Goal: Contribute content

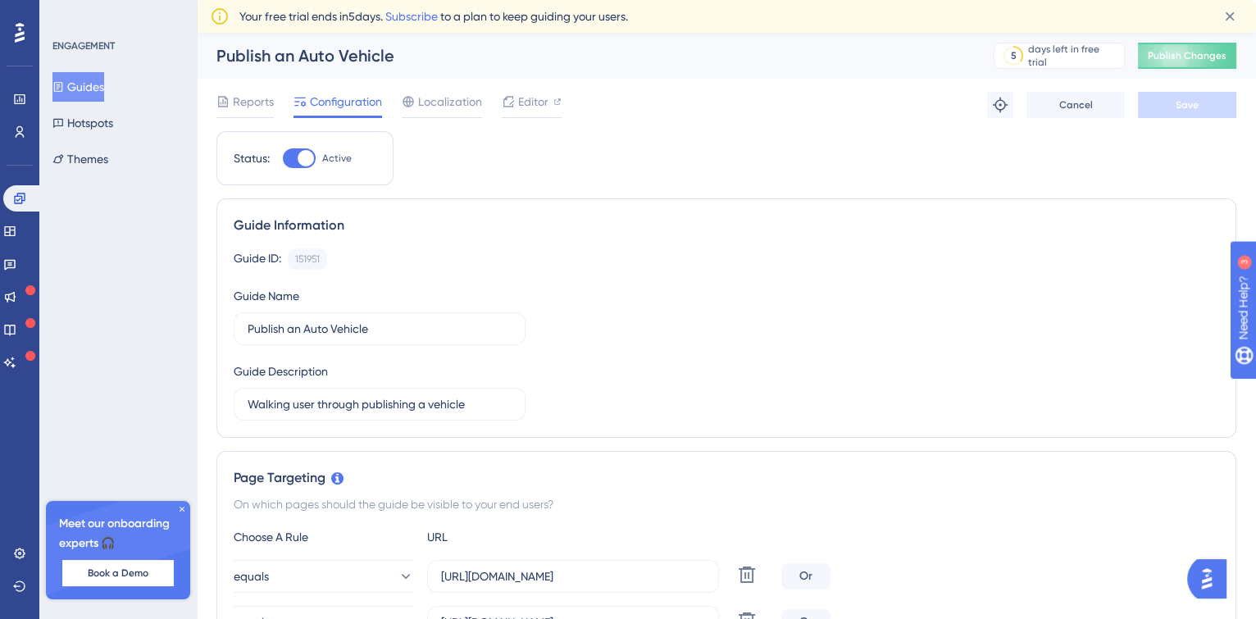
click at [182, 512] on icon at bounding box center [182, 509] width 10 height 10
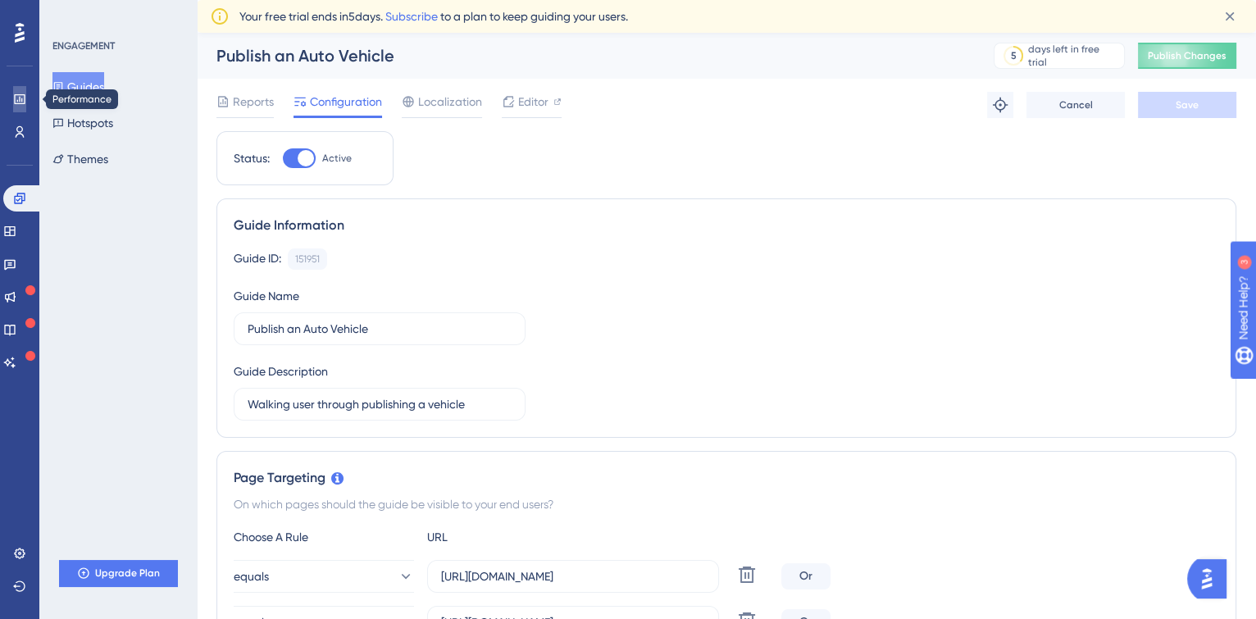
click at [23, 101] on icon at bounding box center [19, 99] width 13 height 13
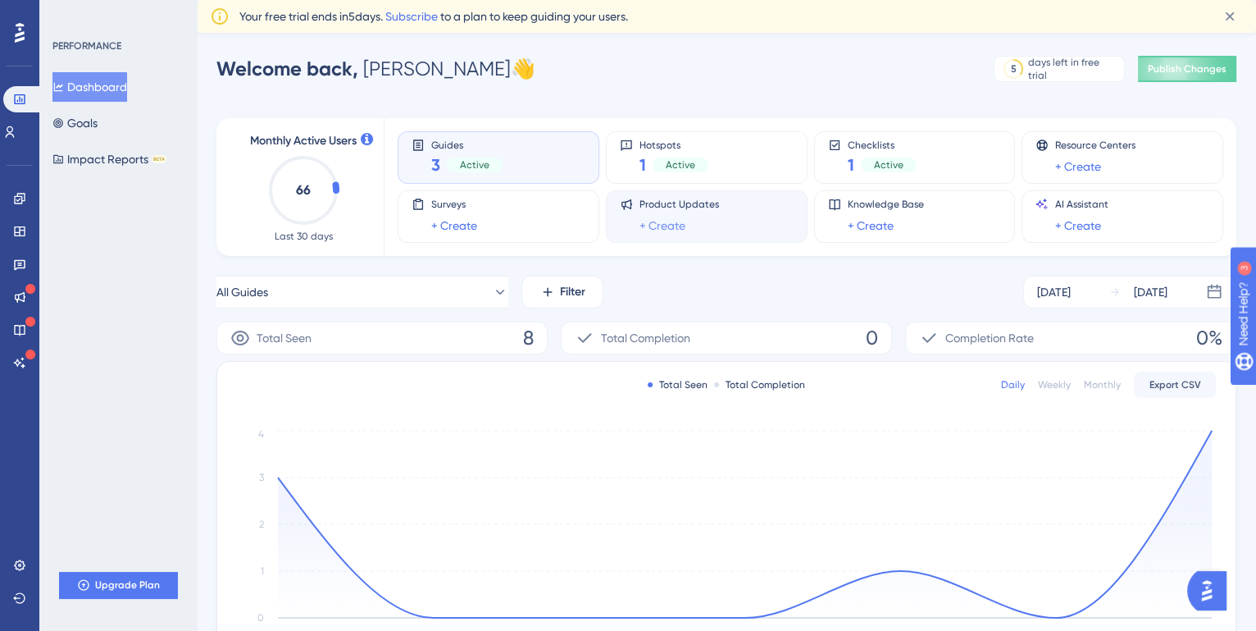
click at [672, 225] on link "+ Create" at bounding box center [663, 226] width 46 height 20
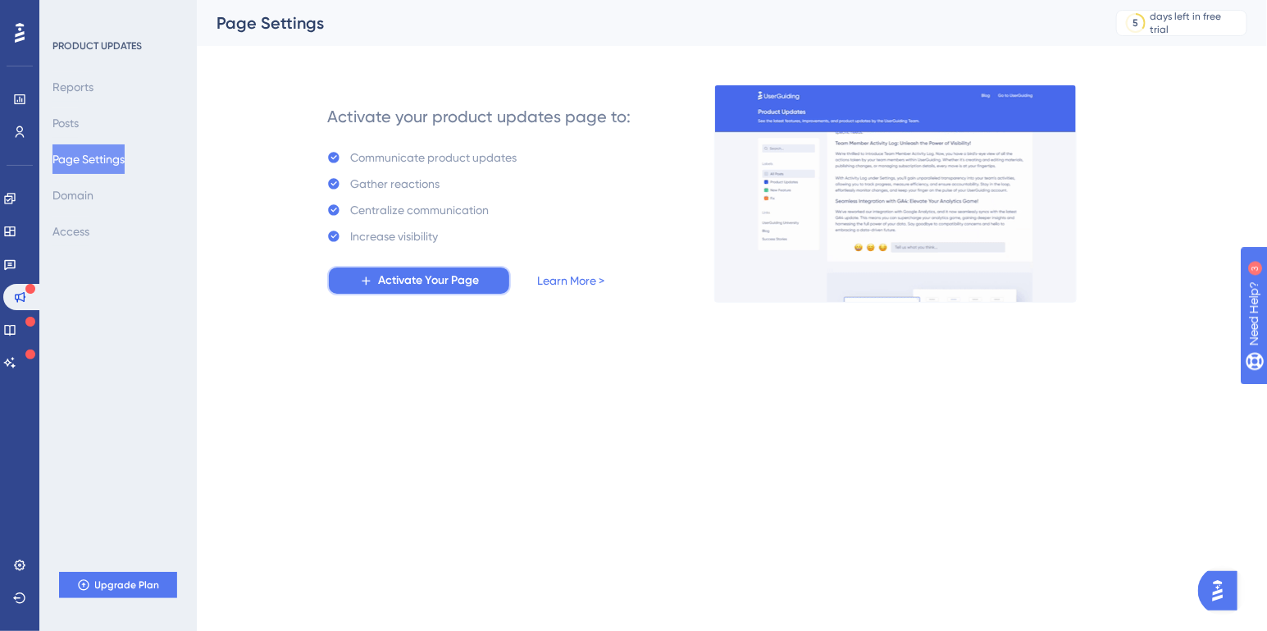
click at [460, 285] on span "Activate Your Page" at bounding box center [428, 281] width 101 height 20
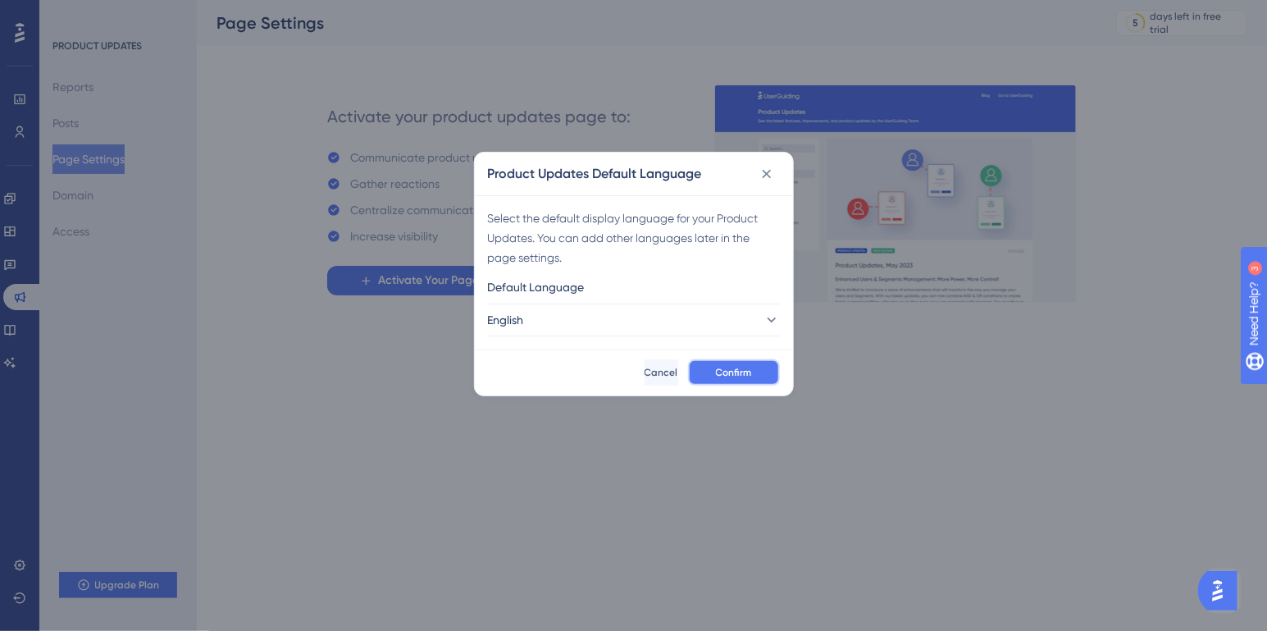
click at [738, 379] on button "Confirm" at bounding box center [734, 372] width 92 height 26
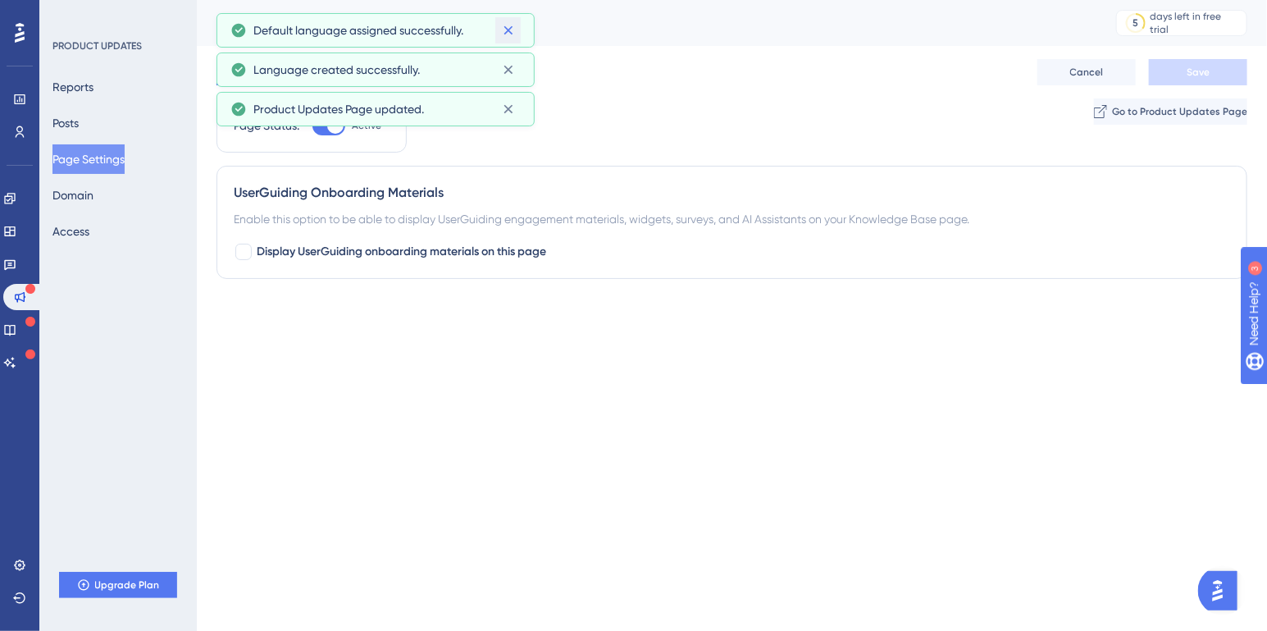
click at [503, 30] on icon at bounding box center [508, 30] width 16 height 16
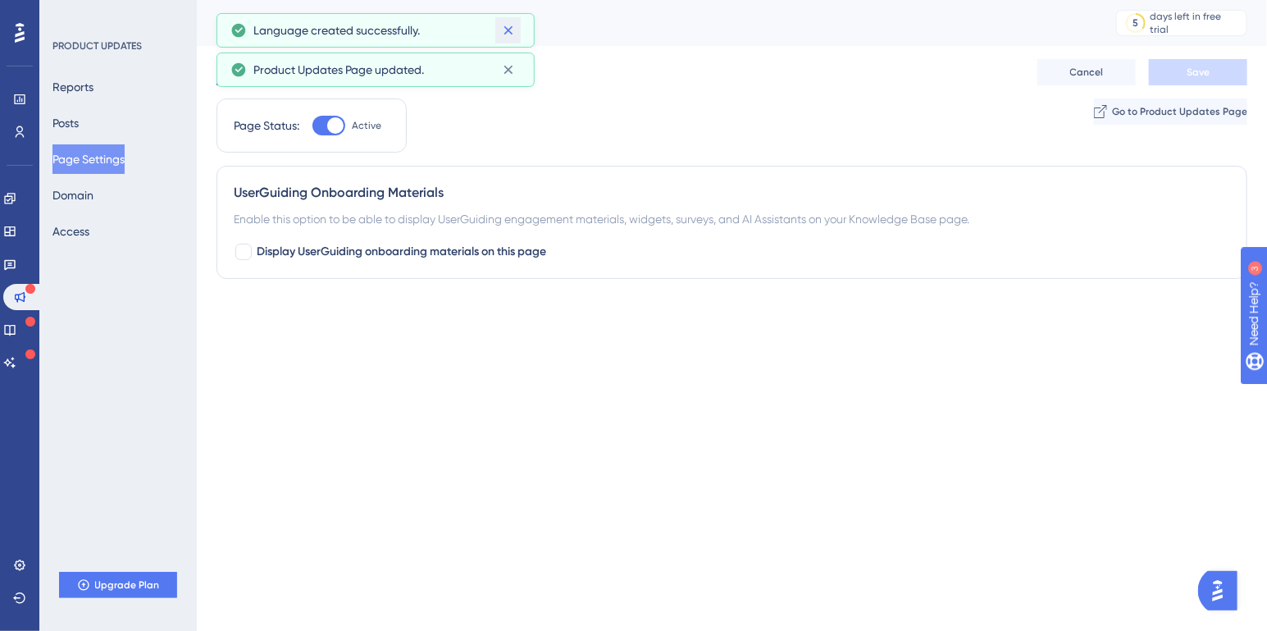
click at [503, 30] on icon at bounding box center [508, 30] width 16 height 16
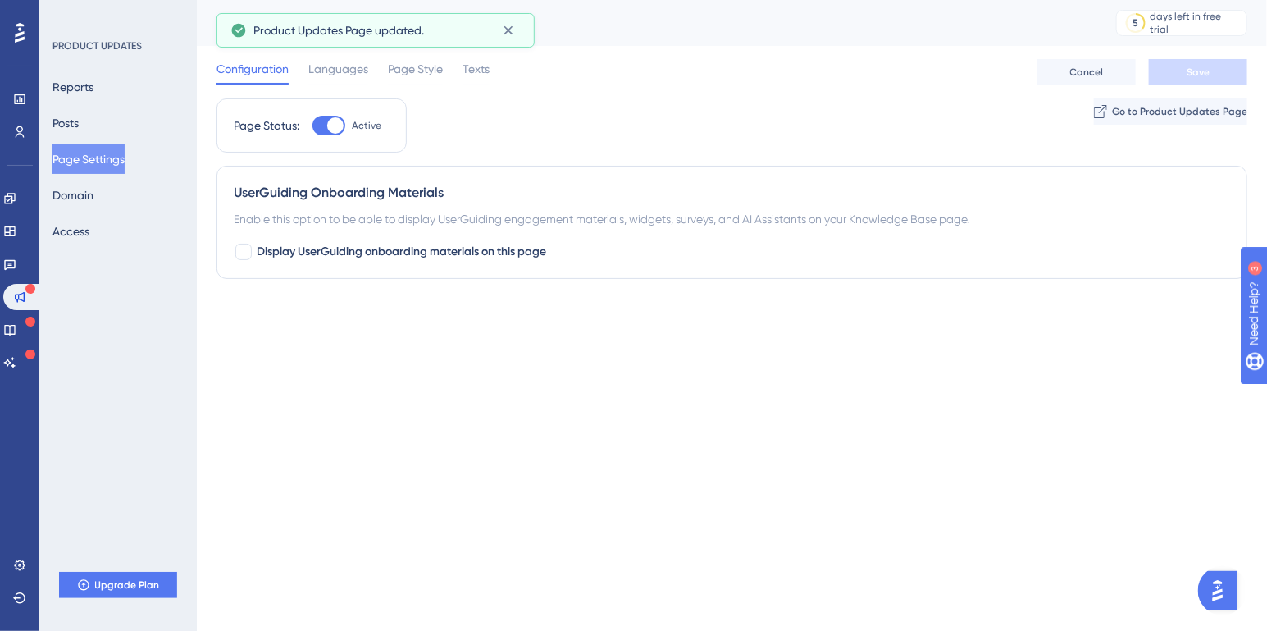
click at [503, 30] on icon at bounding box center [508, 30] width 16 height 16
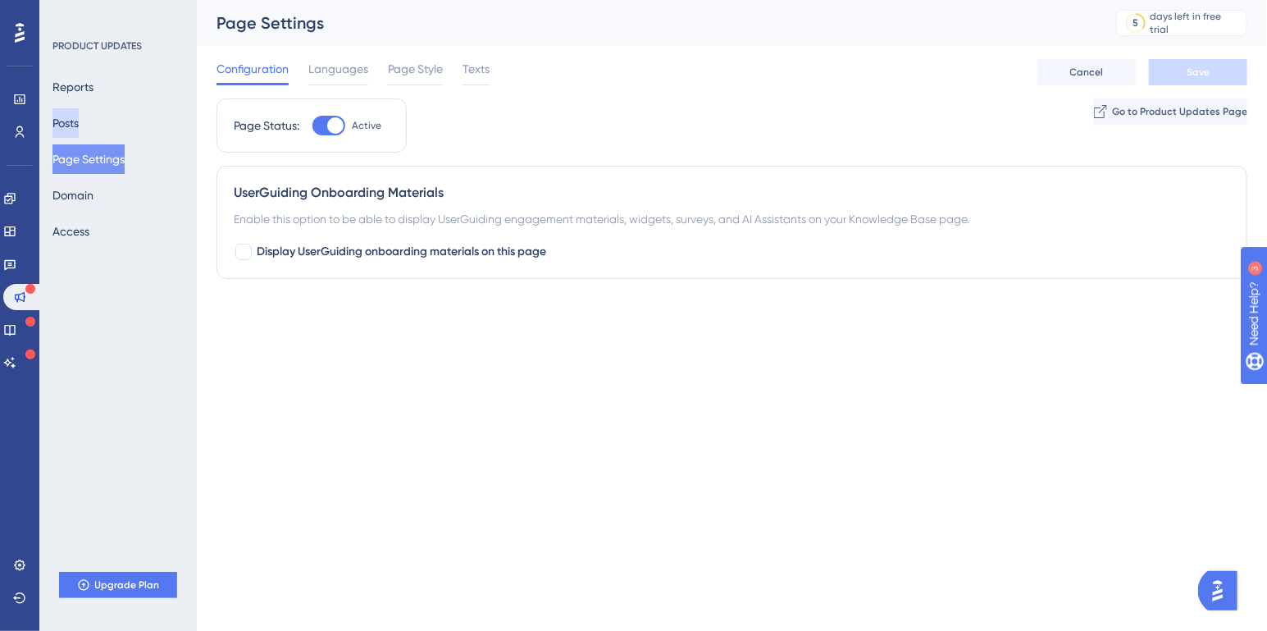
click at [71, 125] on button "Posts" at bounding box center [65, 123] width 26 height 30
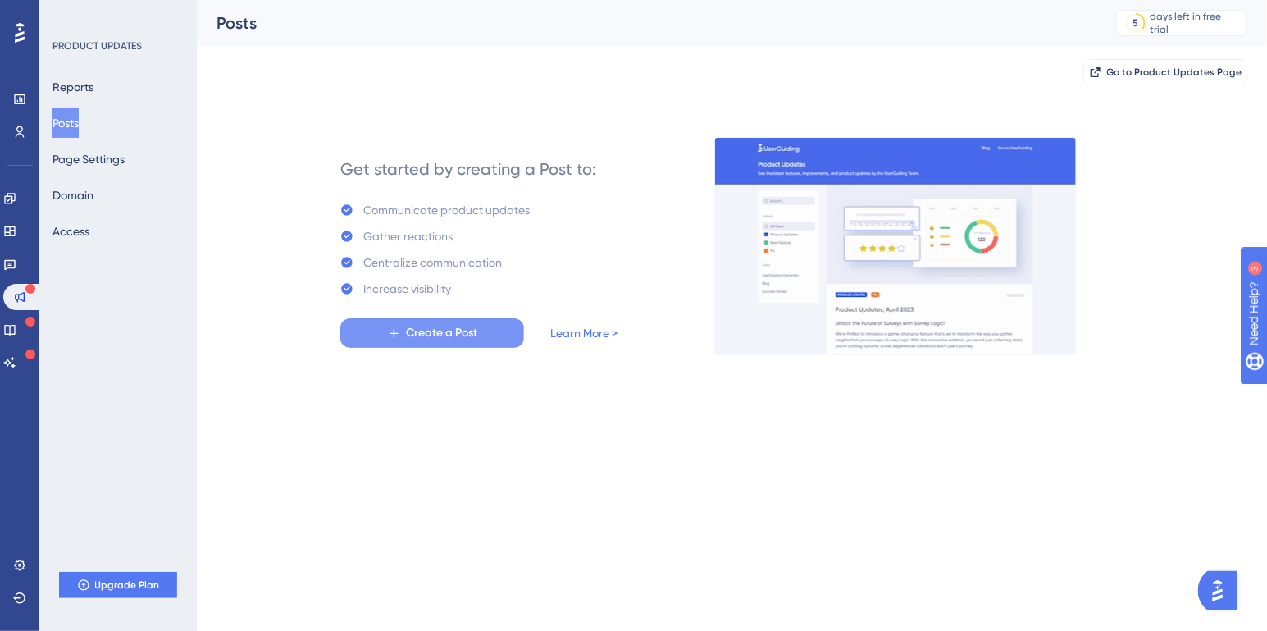
click at [467, 327] on span "Create a Post" at bounding box center [441, 333] width 71 height 20
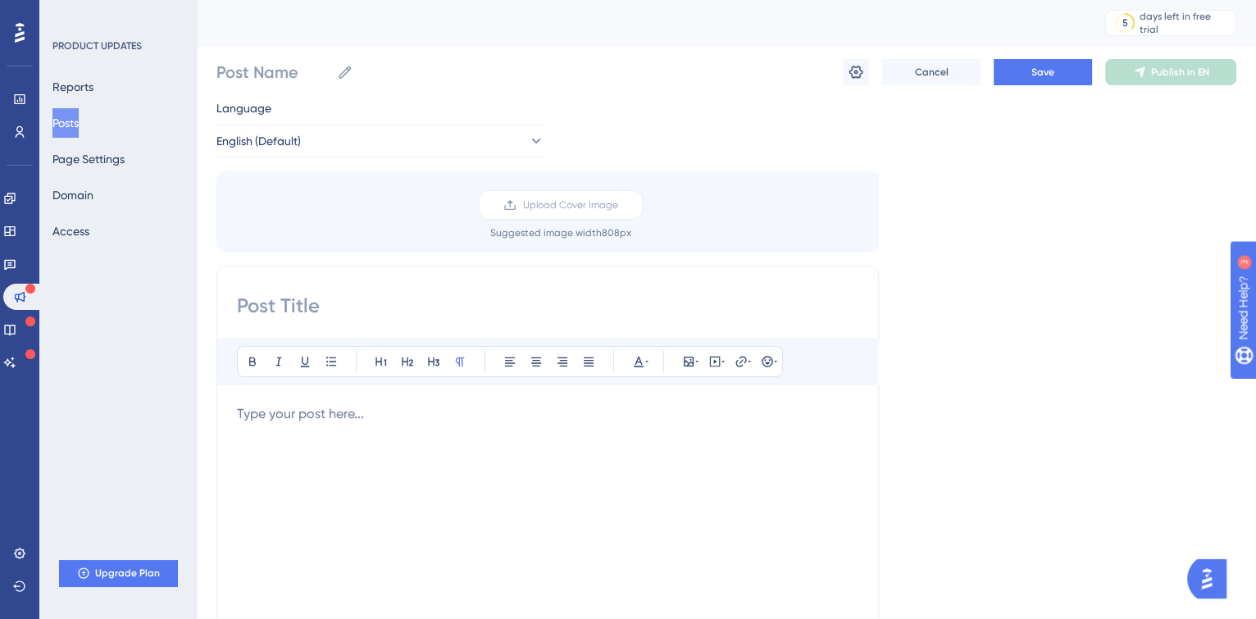
click at [339, 307] on input at bounding box center [548, 306] width 622 height 26
click at [271, 74] on input "Post Name" at bounding box center [273, 72] width 114 height 23
type input "Flexible Calendar Mobility"
click at [446, 290] on div "Bold Italic Underline Bullet Point Heading 1 Heading 2 Heading 3 Normal Align L…" at bounding box center [547, 526] width 663 height 520
click at [358, 321] on div "Bold Italic Underline Bullet Point Heading 1 Heading 2 Heading 3 Normal Align L…" at bounding box center [547, 526] width 663 height 520
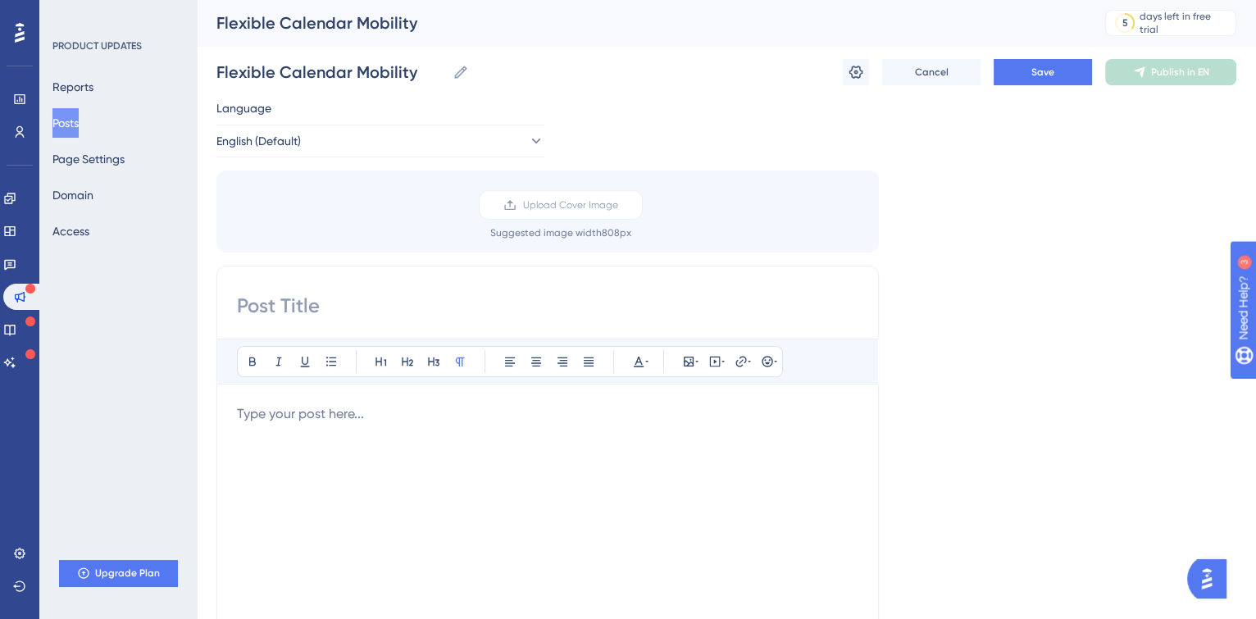
click at [344, 307] on input at bounding box center [548, 306] width 622 height 26
type input "N"
type input "C"
type input "Customize your Vehicle list"
click at [315, 424] on div at bounding box center [548, 584] width 622 height 361
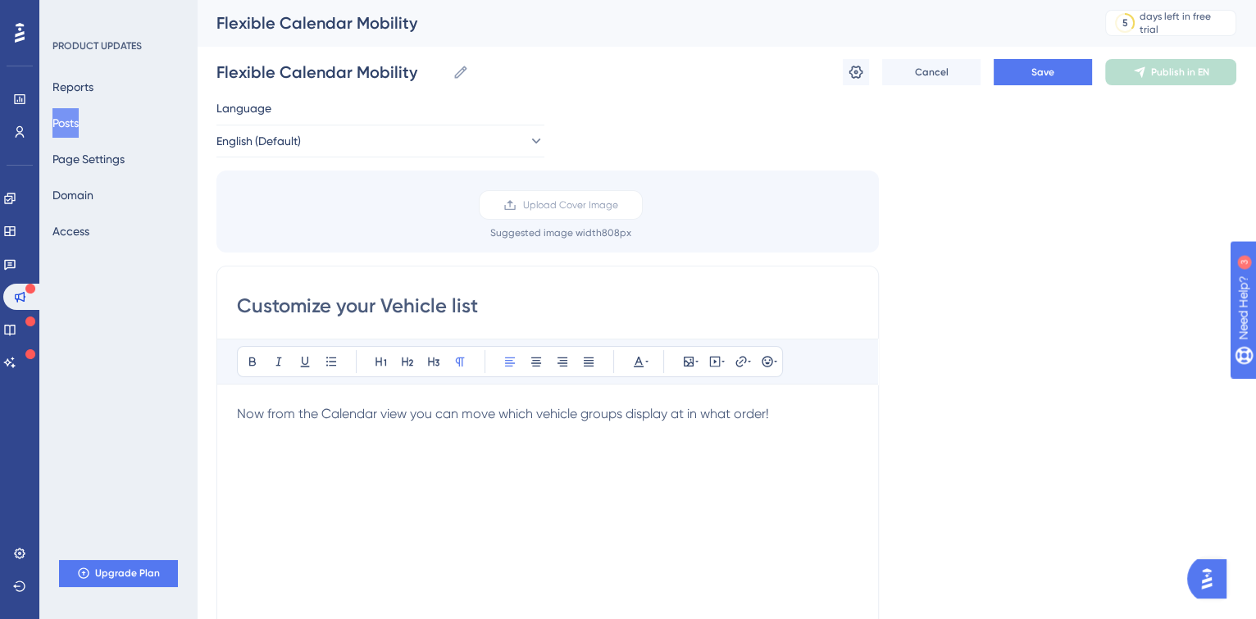
click at [478, 481] on div "Now from the Calendar view you can move which vehicle groups display at in what…" at bounding box center [548, 584] width 622 height 361
click at [1048, 75] on span "Save" at bounding box center [1042, 72] width 23 height 13
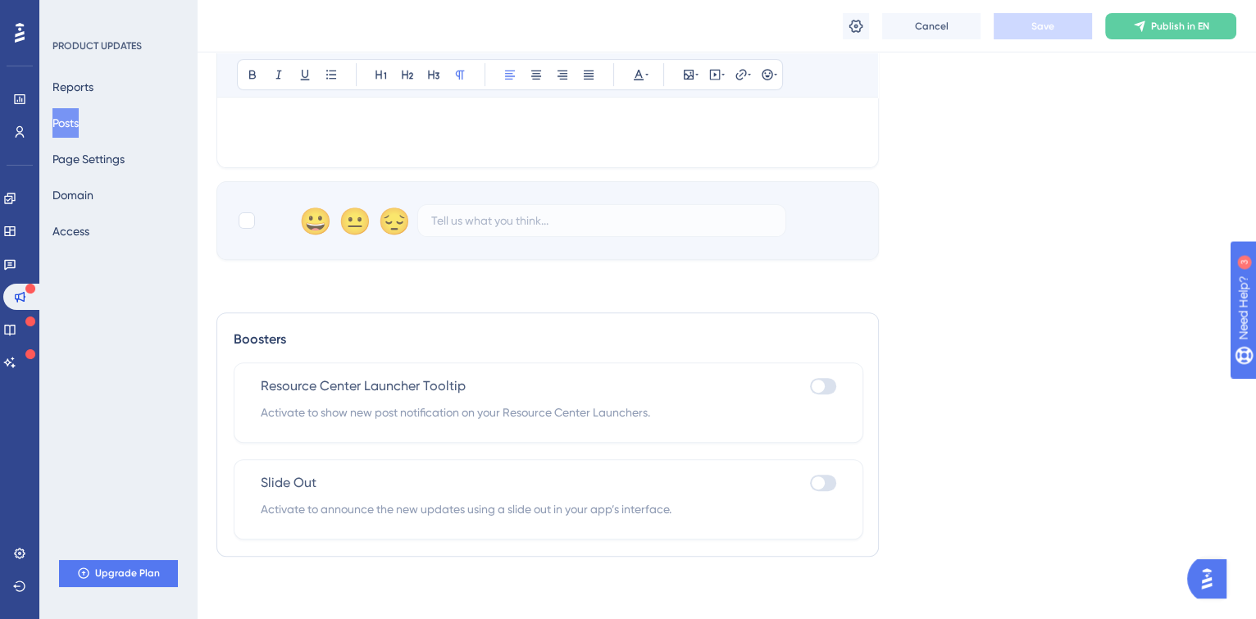
scroll to position [626, 0]
click at [250, 215] on div at bounding box center [247, 219] width 16 height 16
checkbox input "true"
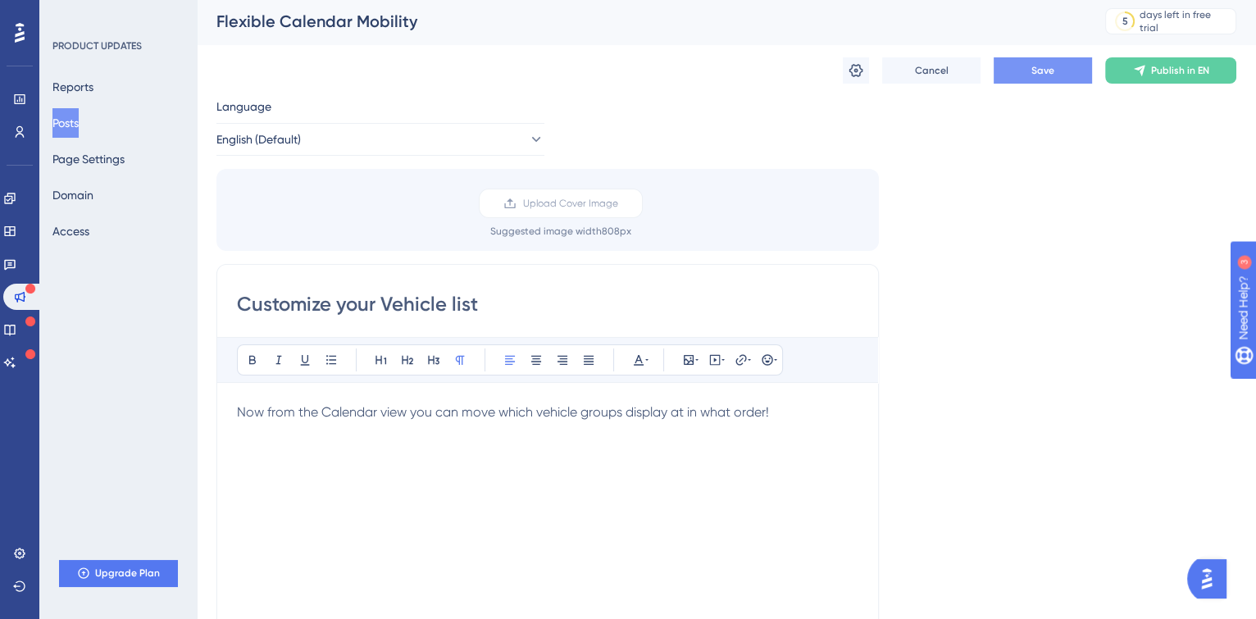
scroll to position [0, 0]
click at [1050, 78] on span "Save" at bounding box center [1042, 72] width 23 height 13
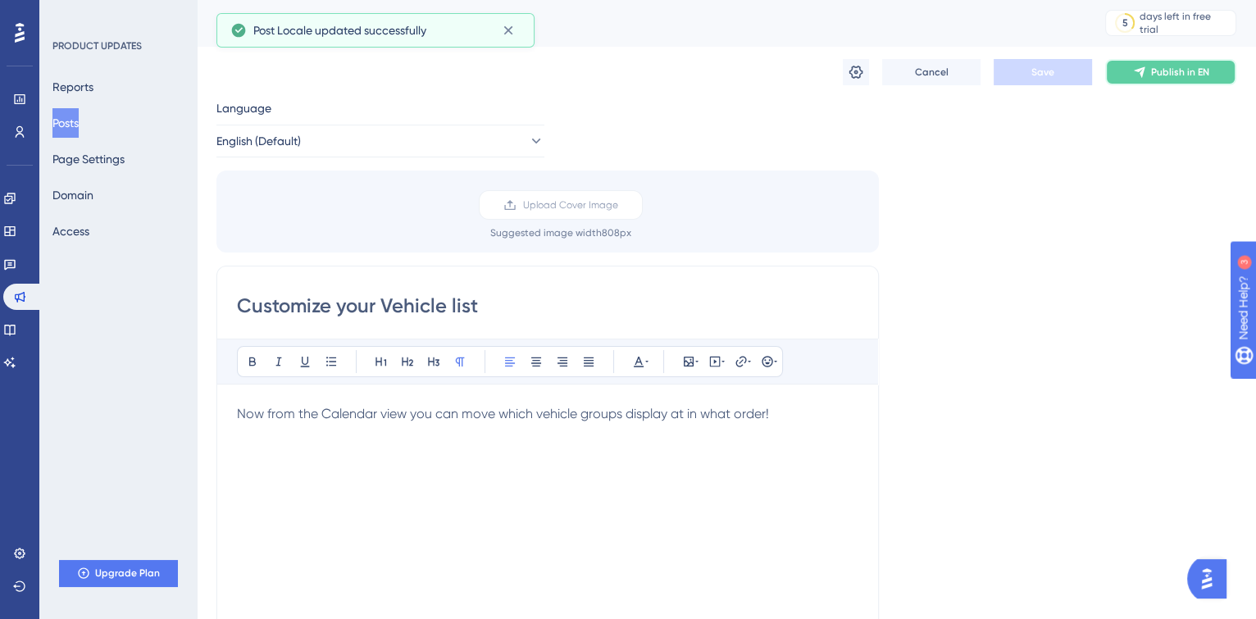
click at [1121, 73] on button "Publish in EN" at bounding box center [1170, 72] width 131 height 26
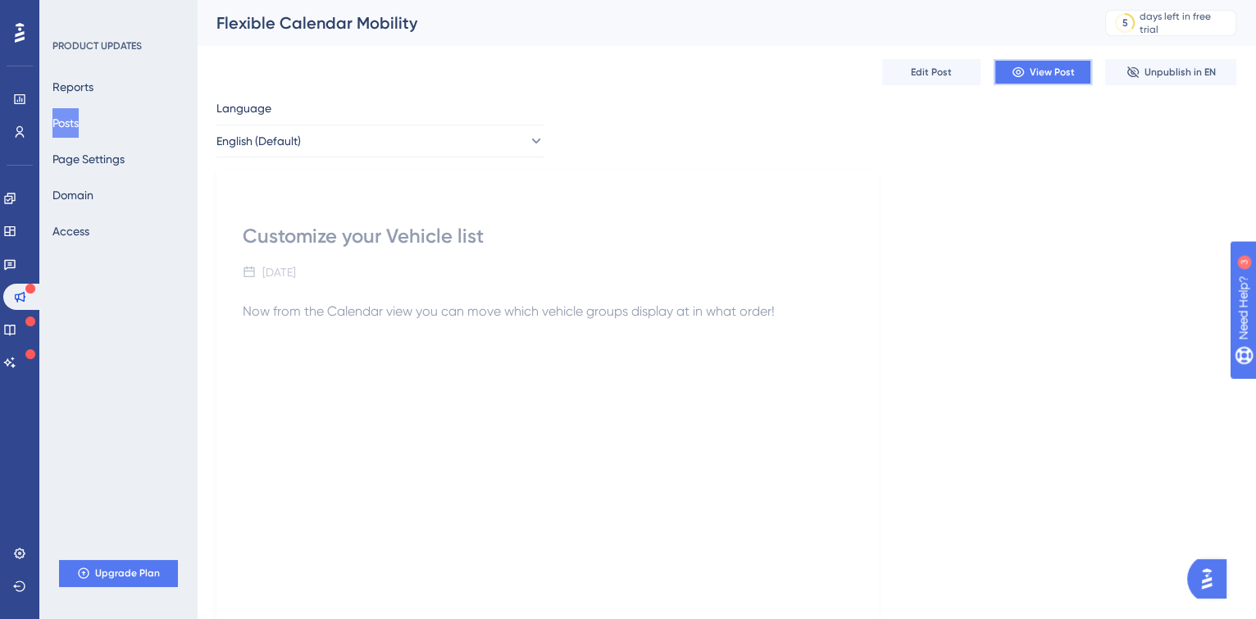
click at [1029, 80] on button "View Post" at bounding box center [1043, 72] width 98 height 26
click at [16, 237] on icon at bounding box center [9, 231] width 13 height 13
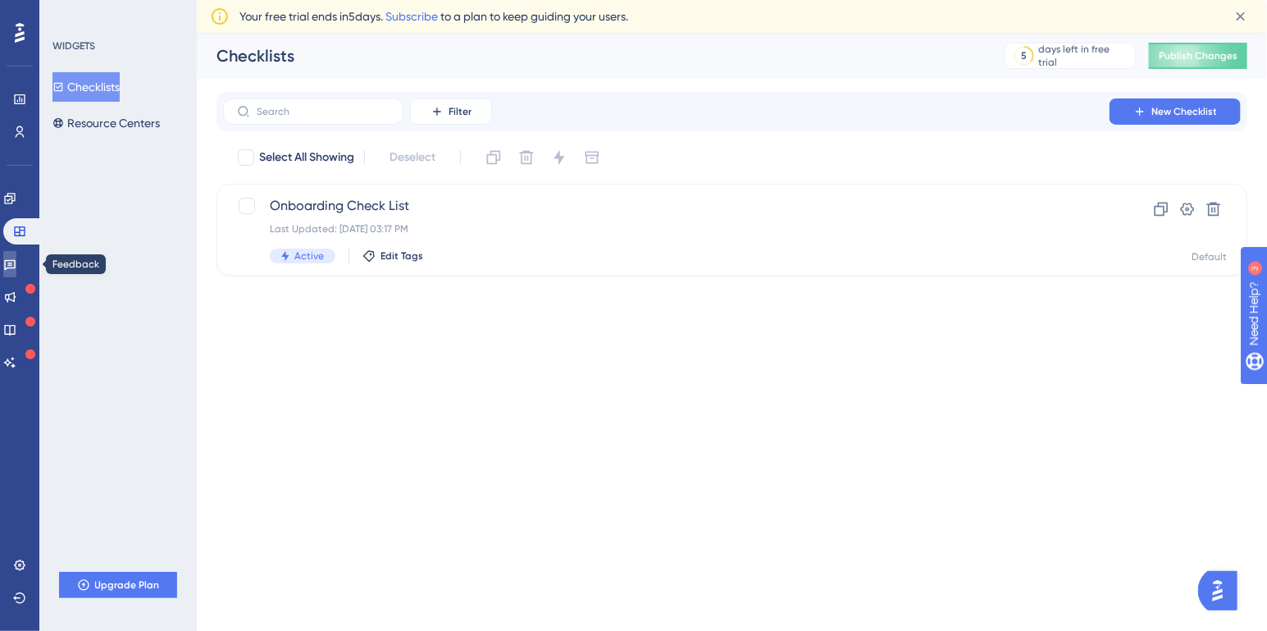
click at [16, 266] on icon at bounding box center [9, 263] width 13 height 13
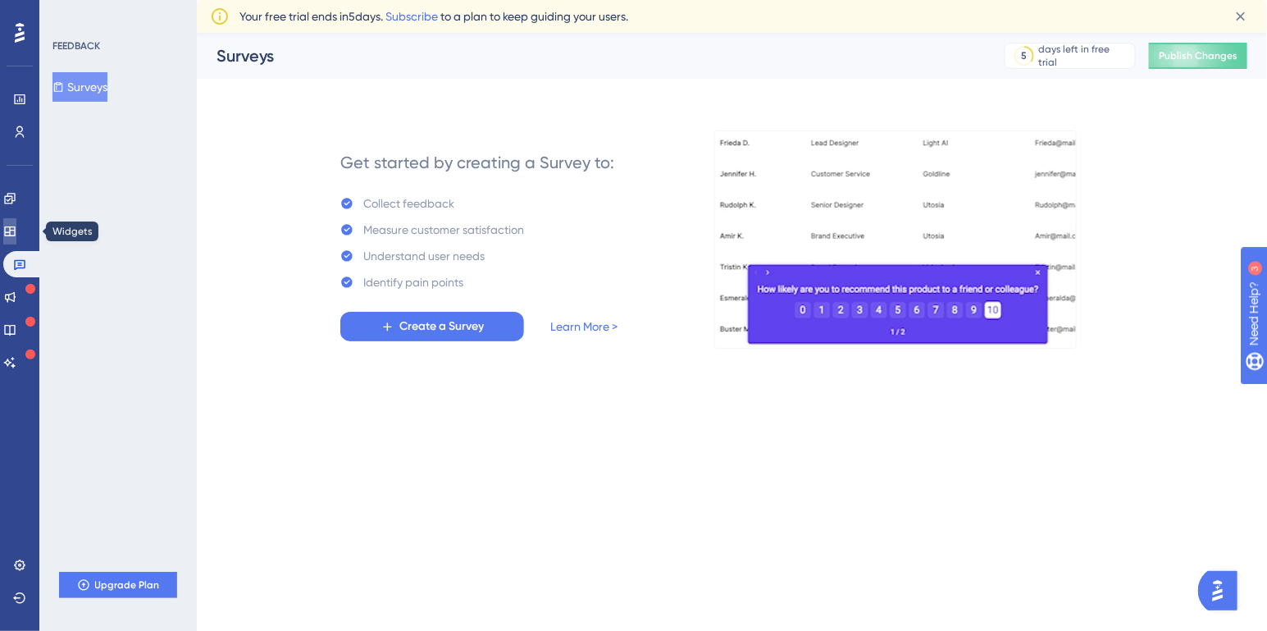
click at [16, 230] on icon at bounding box center [9, 231] width 13 height 13
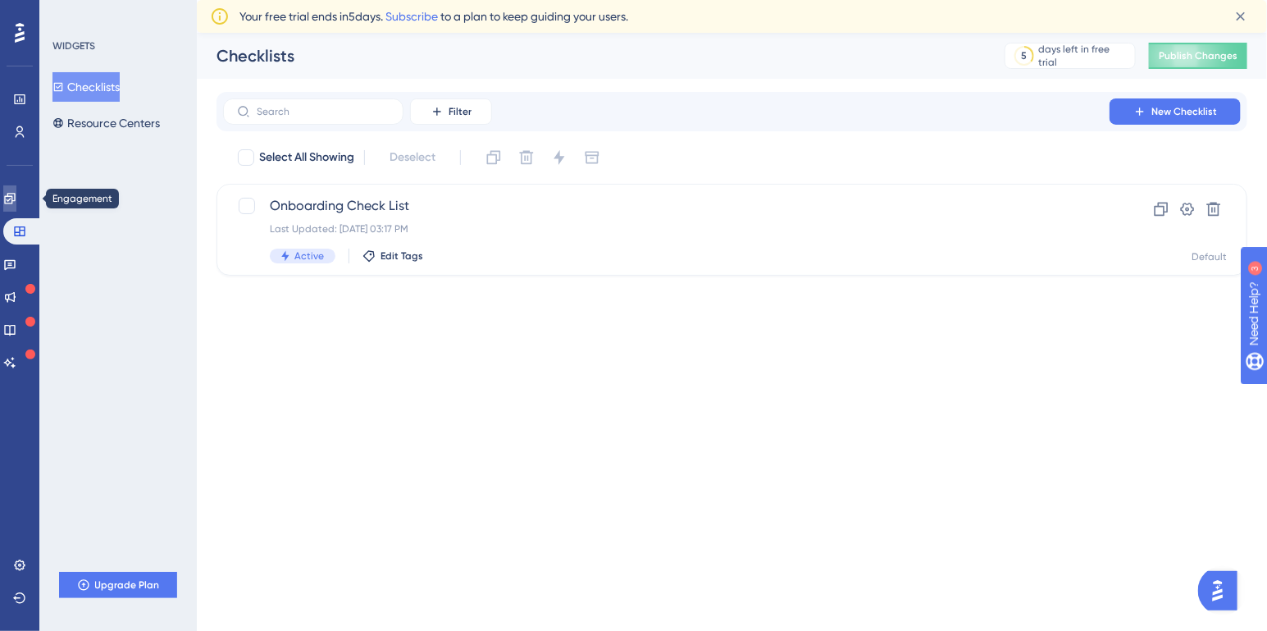
click at [15, 200] on icon at bounding box center [9, 198] width 11 height 11
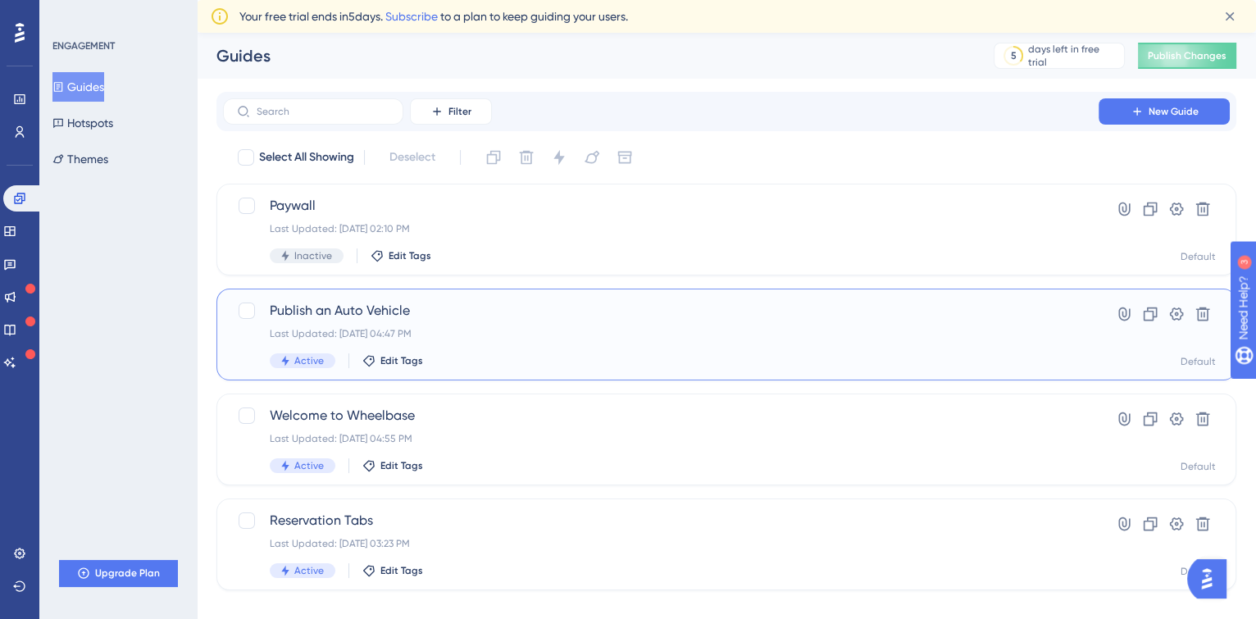
click at [489, 367] on div "Active Edit Tags" at bounding box center [661, 360] width 782 height 15
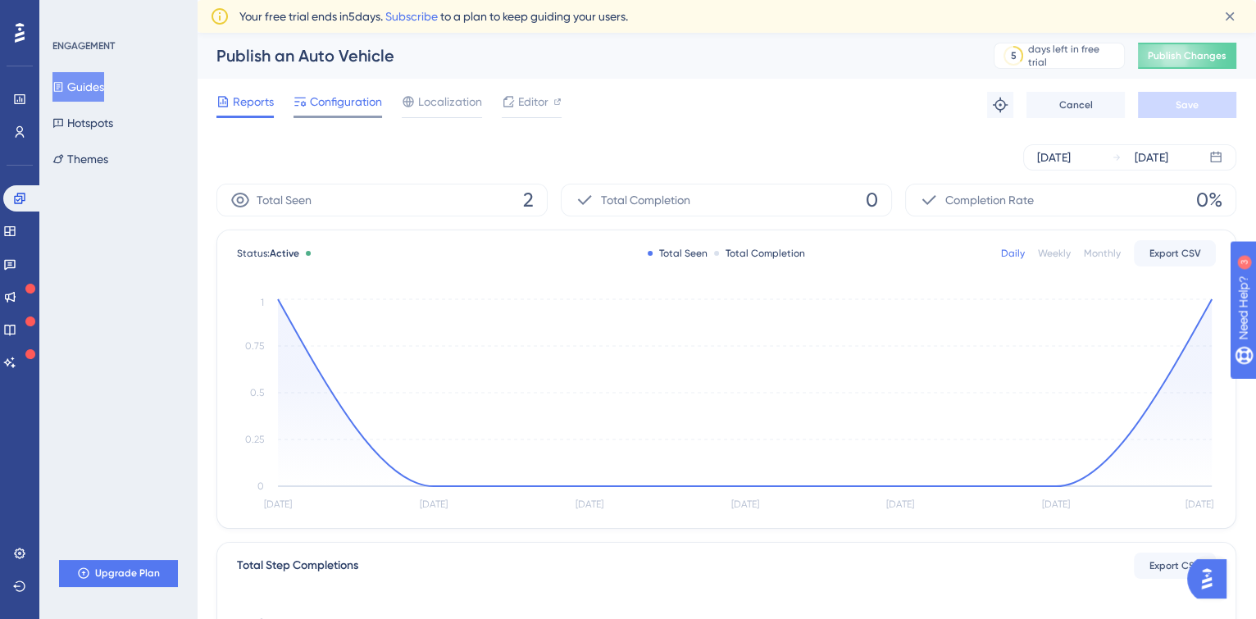
click at [316, 105] on span "Configuration" at bounding box center [346, 102] width 72 height 20
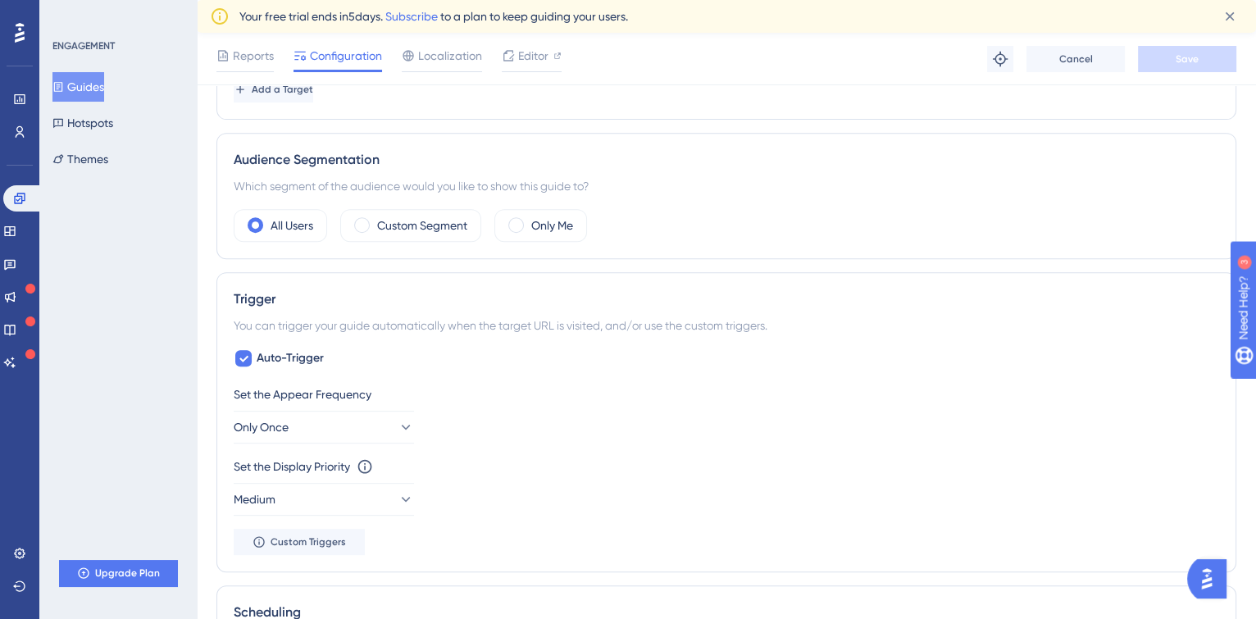
scroll to position [263, 0]
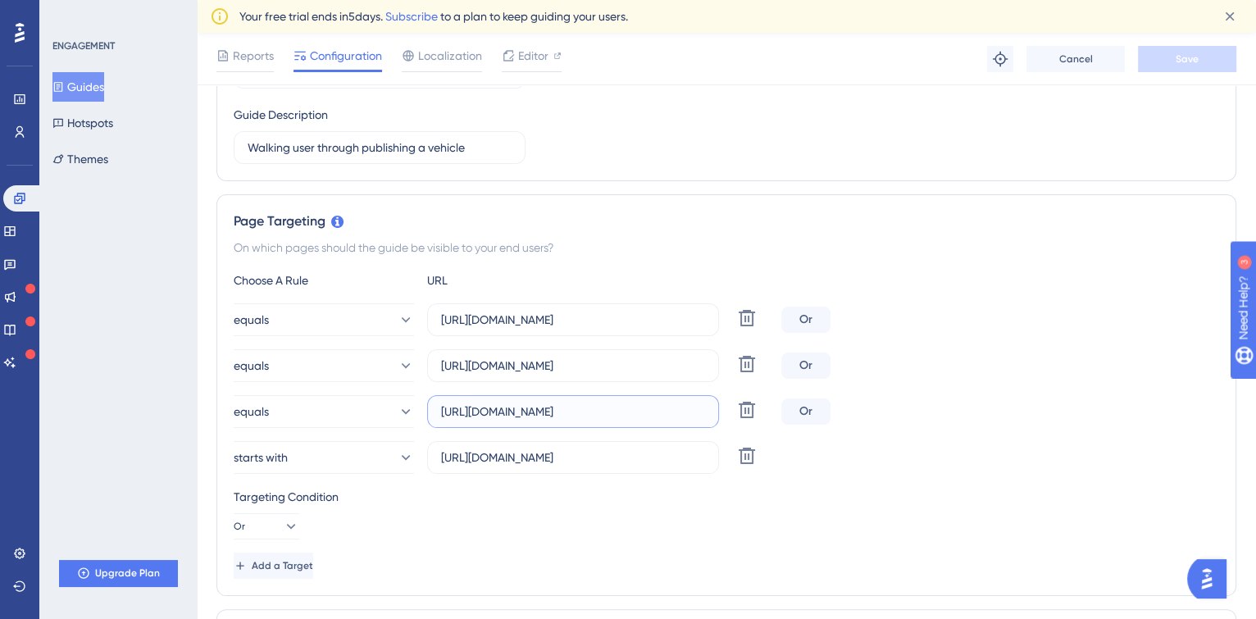
click at [693, 416] on input "[URL][DOMAIN_NAME]" at bounding box center [573, 412] width 264 height 18
click at [750, 413] on icon at bounding box center [747, 410] width 20 height 20
type input "[URL][DOMAIN_NAME]"
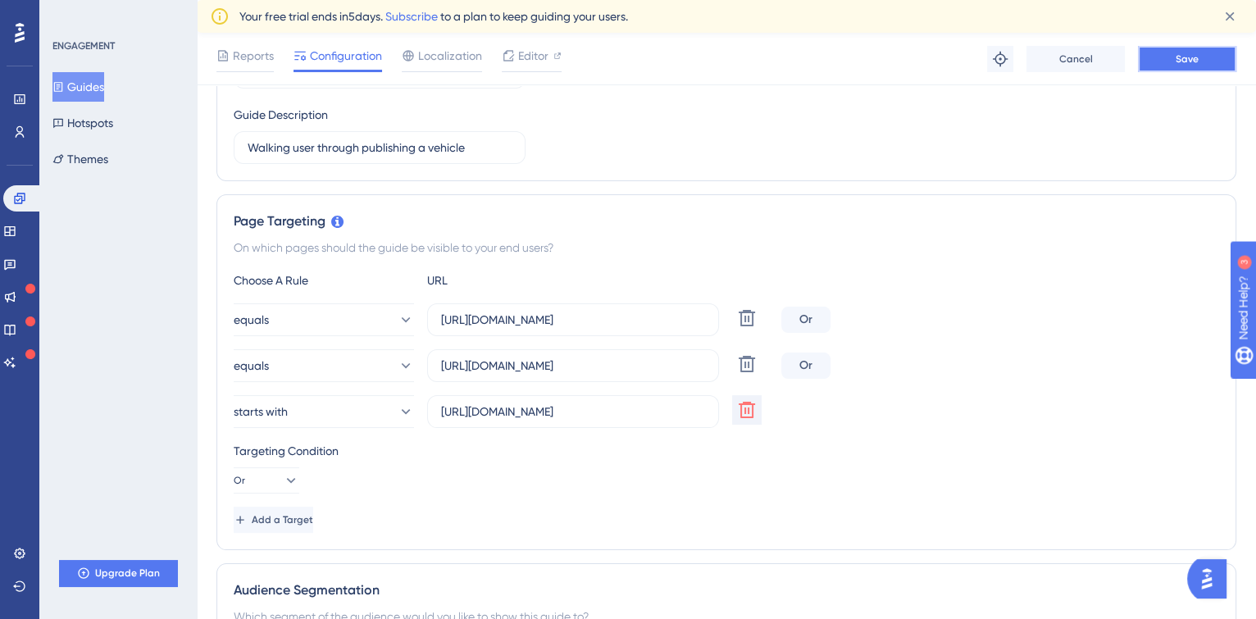
click at [1175, 66] on button "Save" at bounding box center [1187, 59] width 98 height 26
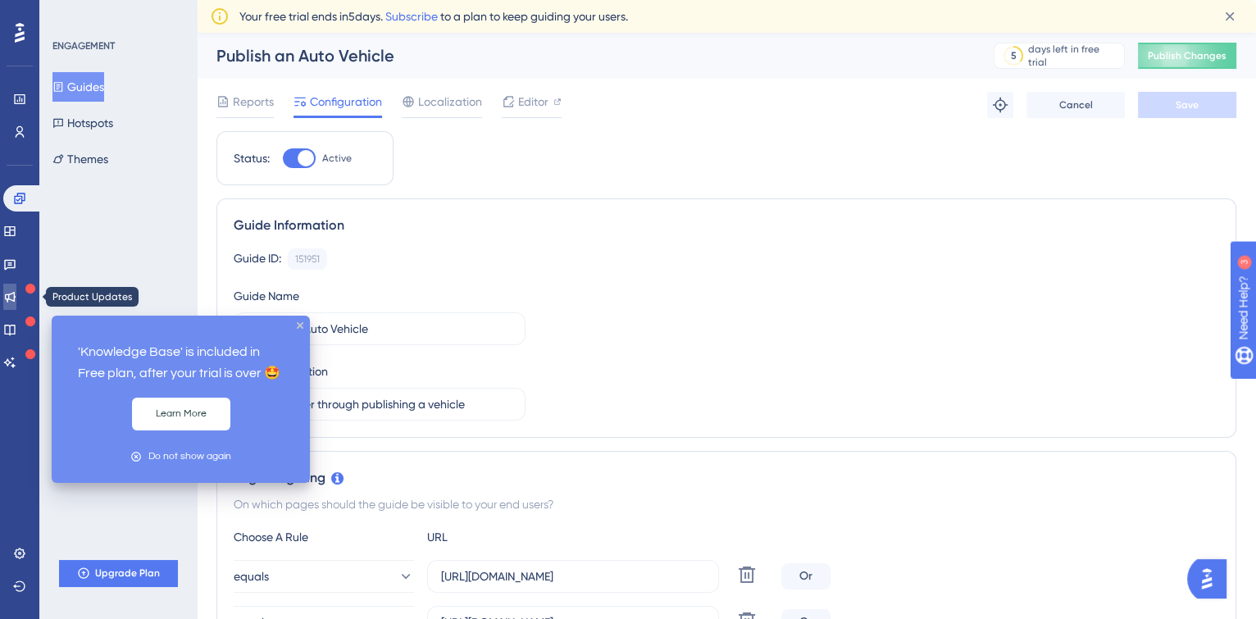
click at [16, 299] on icon at bounding box center [10, 297] width 11 height 11
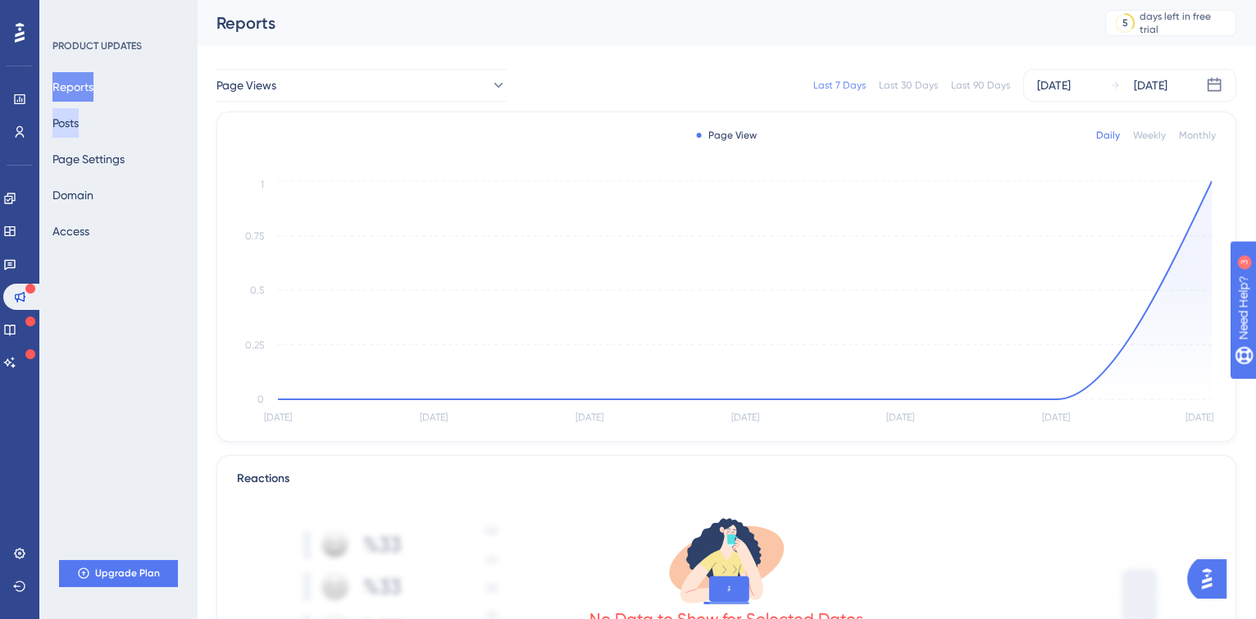
click at [72, 123] on button "Posts" at bounding box center [65, 123] width 26 height 30
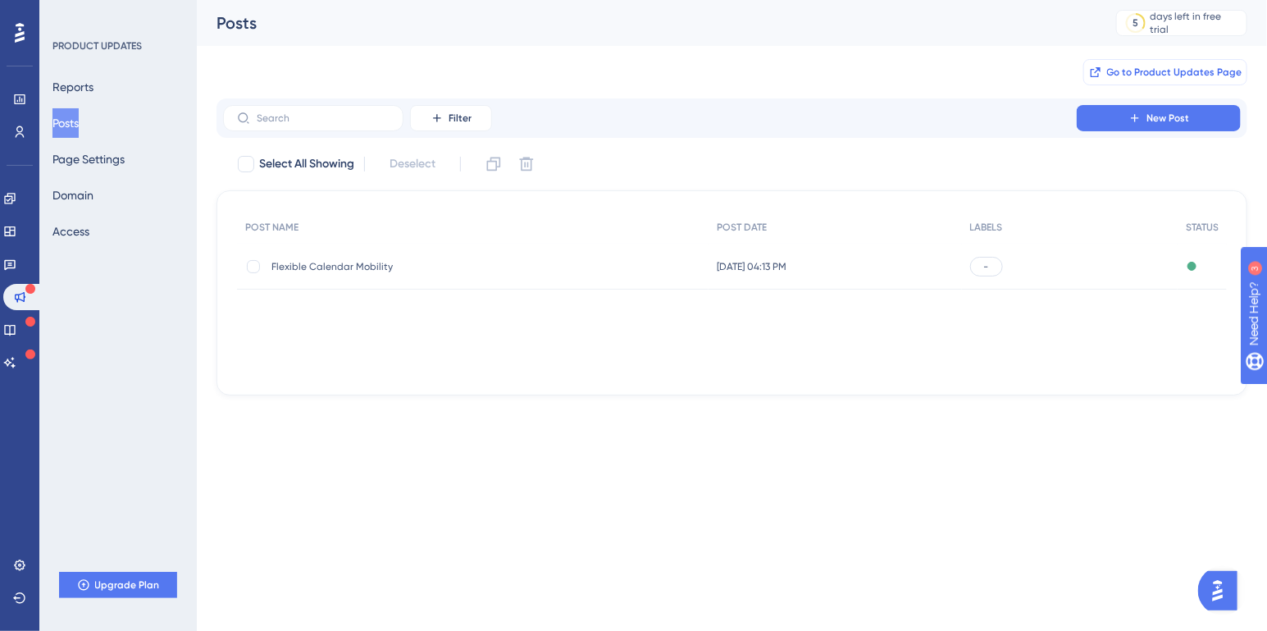
click at [1207, 66] on span "Go to Product Updates Page" at bounding box center [1174, 72] width 135 height 13
click at [15, 198] on icon at bounding box center [9, 198] width 11 height 11
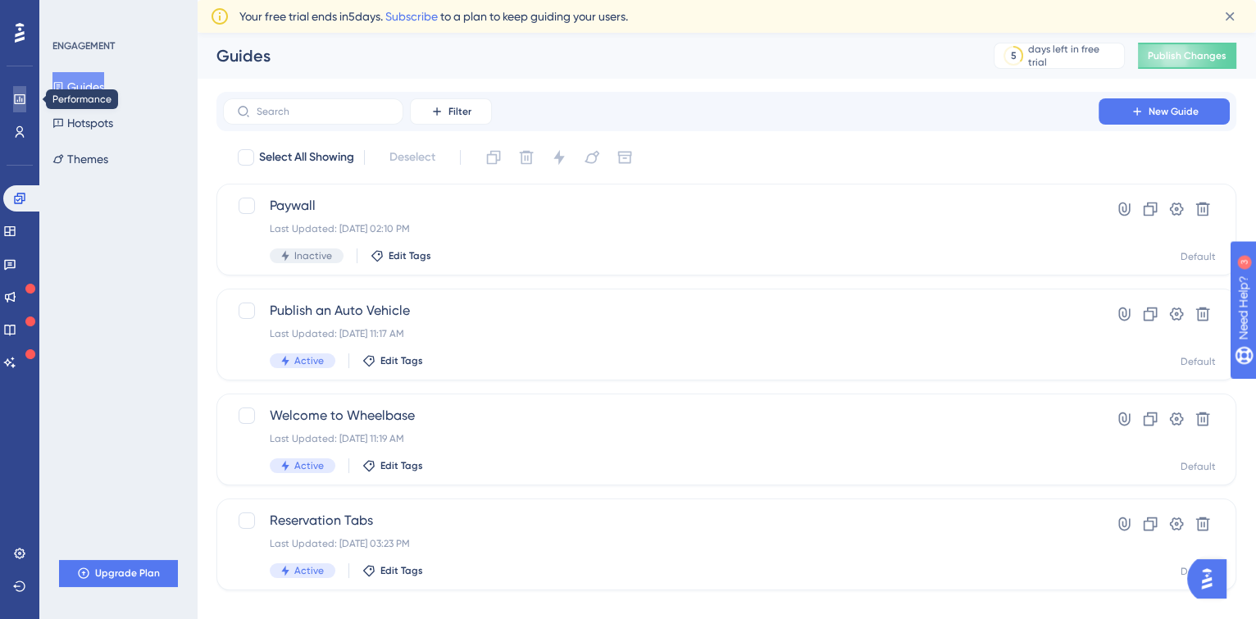
click at [15, 93] on icon at bounding box center [19, 99] width 13 height 13
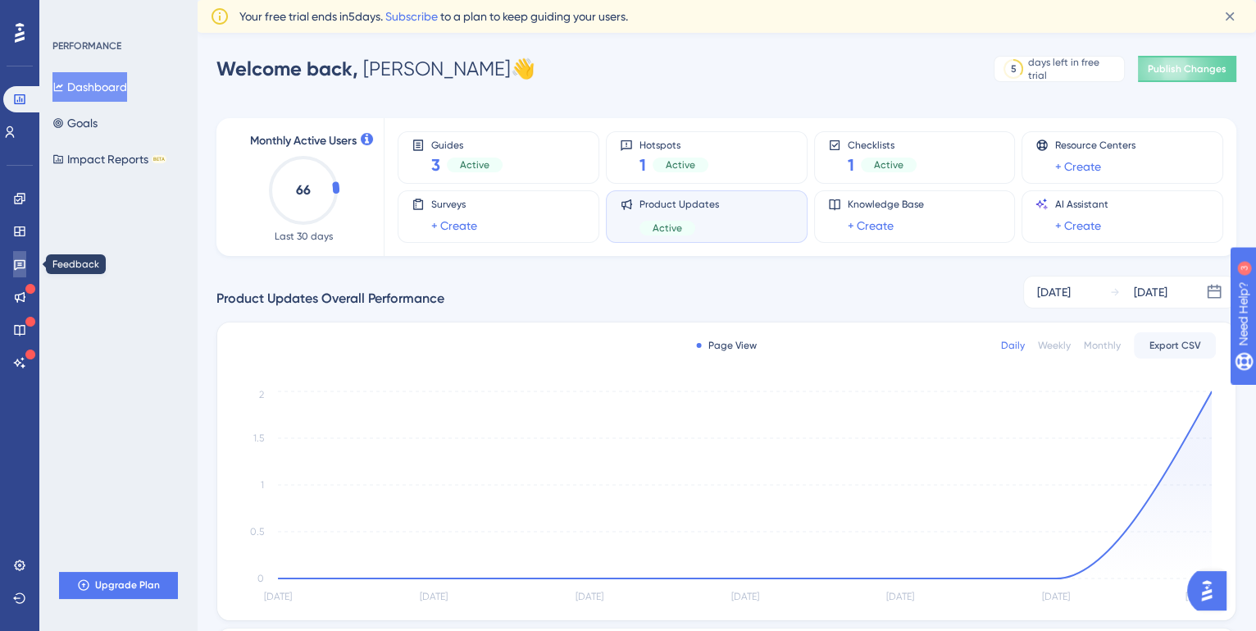
click at [20, 262] on icon at bounding box center [19, 265] width 11 height 11
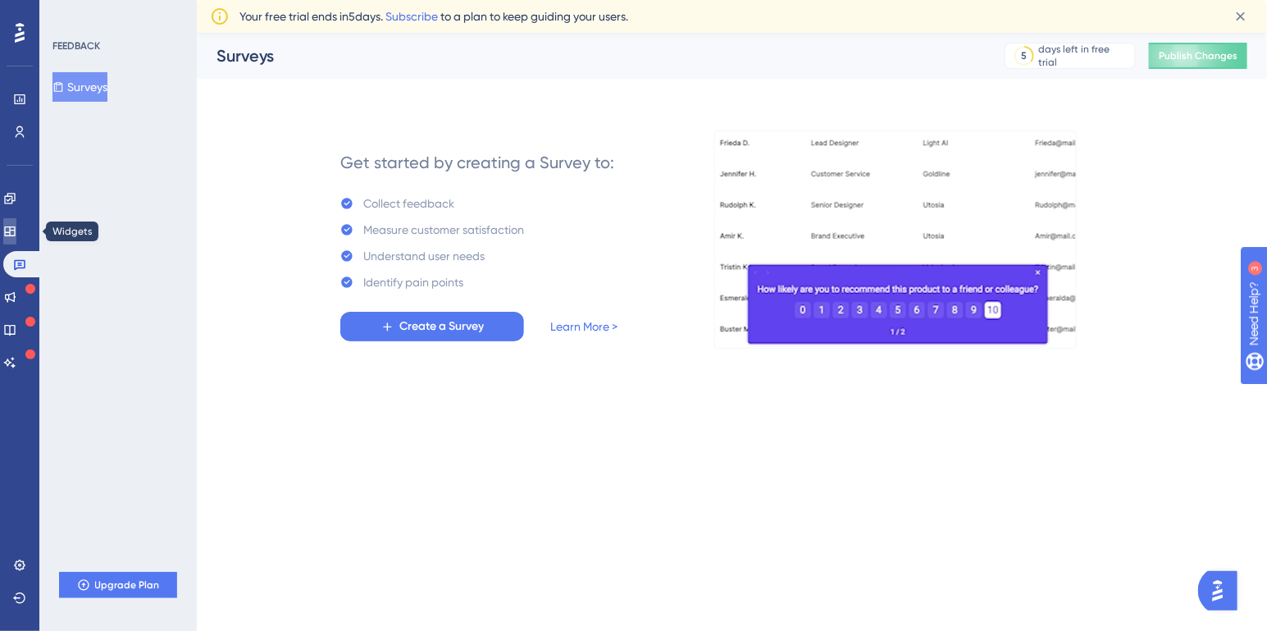
click at [16, 236] on icon at bounding box center [9, 231] width 13 height 13
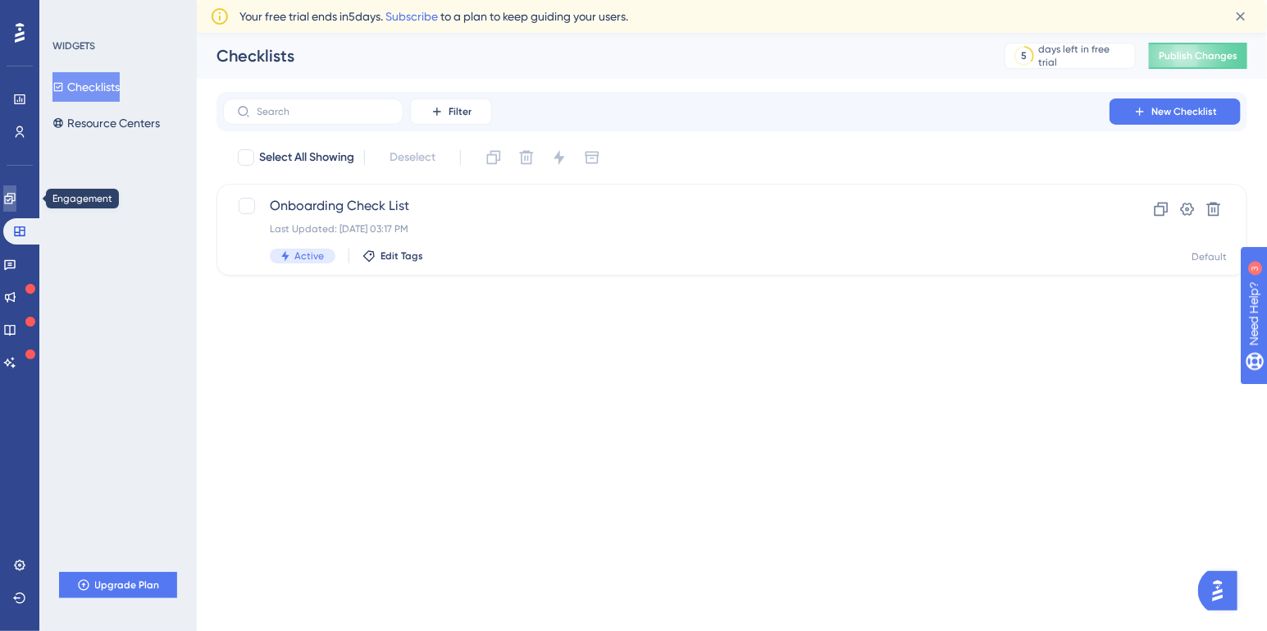
click at [16, 194] on link at bounding box center [9, 198] width 13 height 26
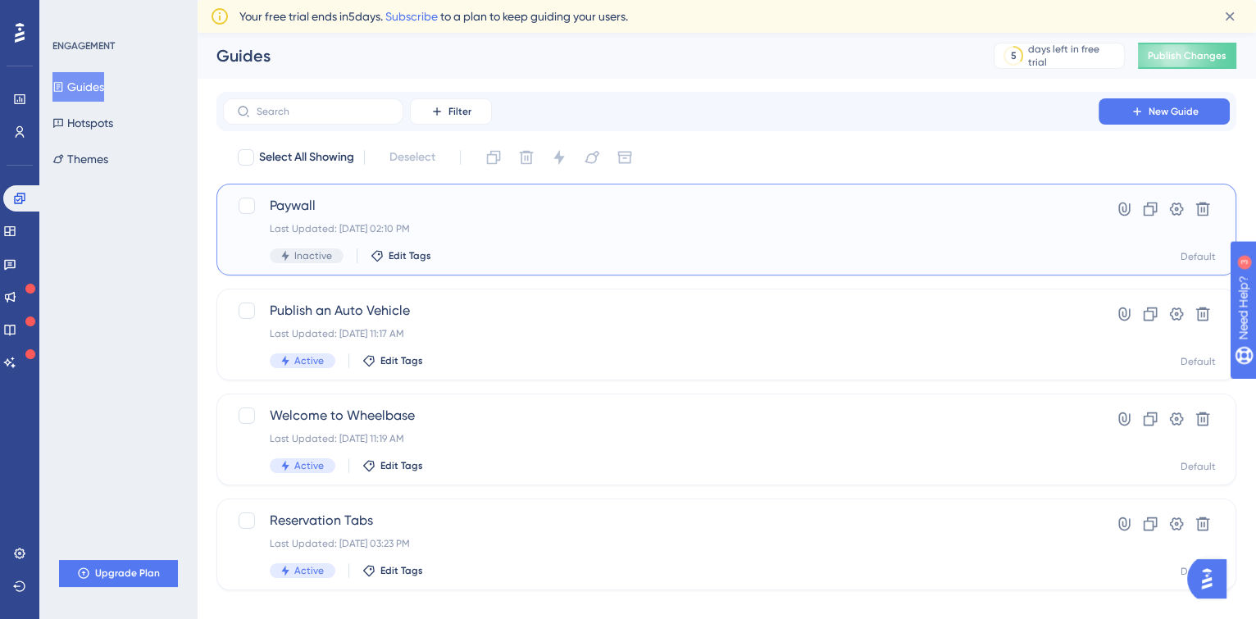
click at [539, 237] on div "Paywall Last Updated: [DATE] 02:10 PM Inactive Edit Tags" at bounding box center [661, 229] width 782 height 67
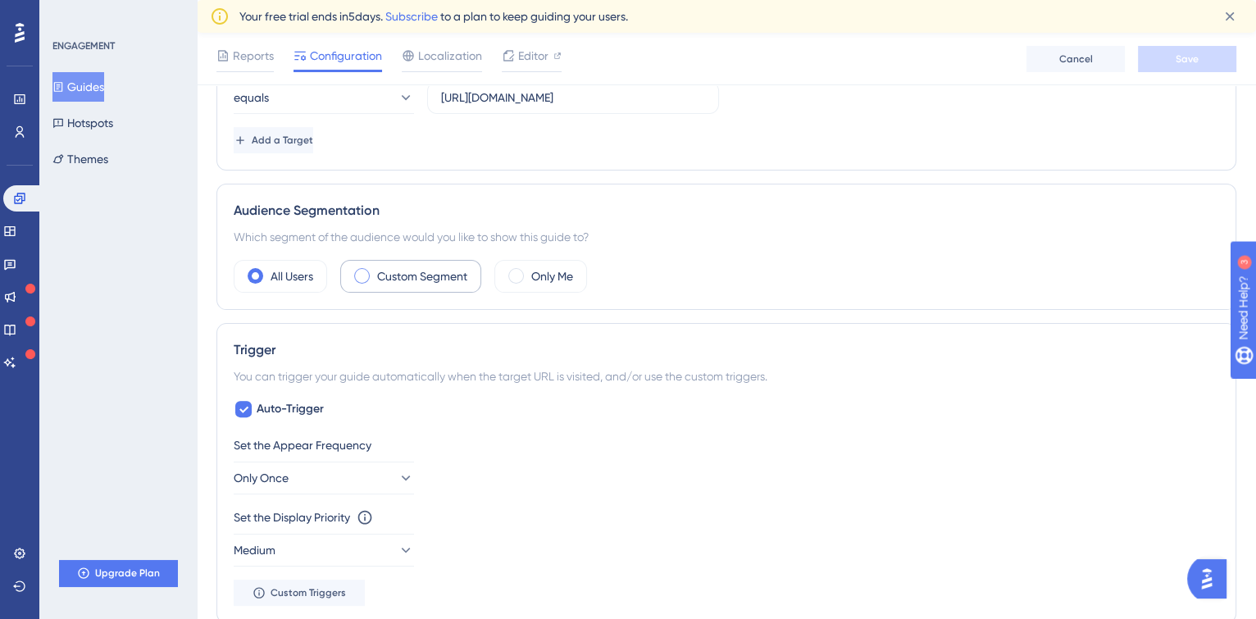
scroll to position [472, 0]
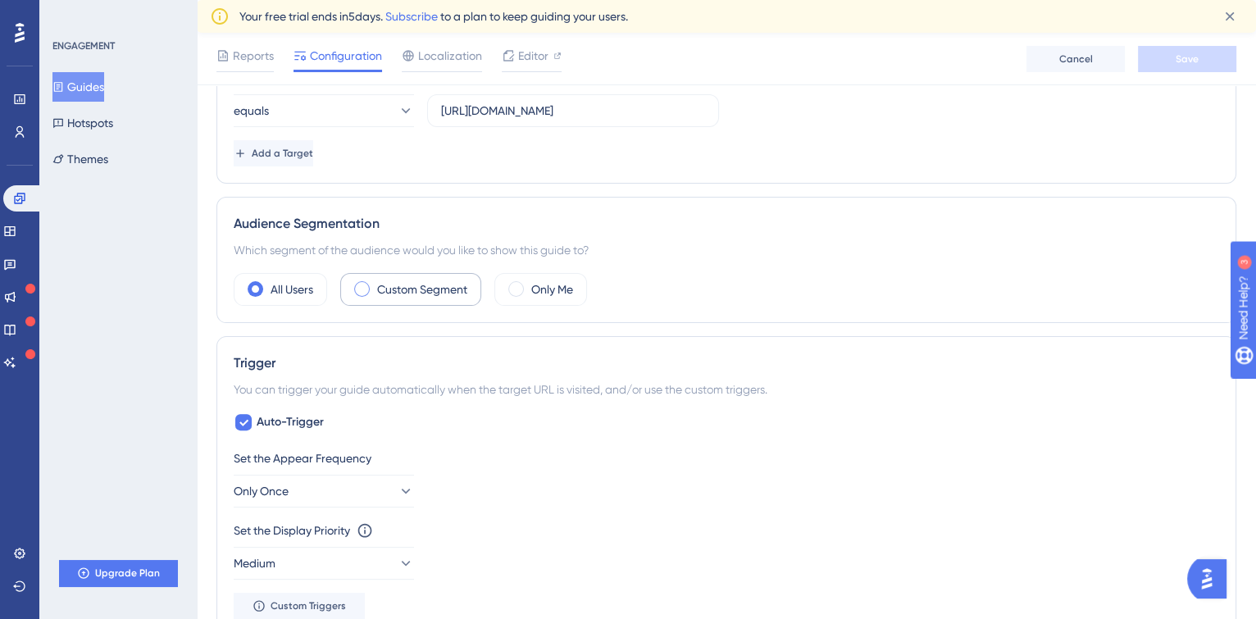
click at [381, 287] on label "Custom Segment" at bounding box center [422, 290] width 90 height 20
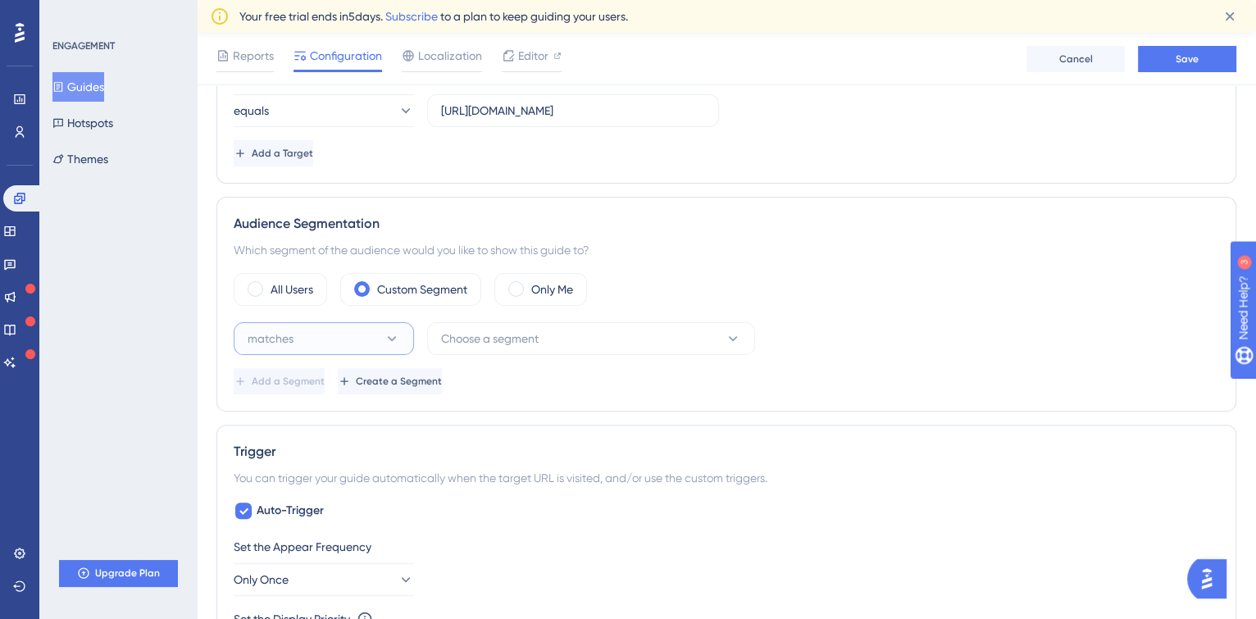
click at [360, 328] on button "matches" at bounding box center [324, 338] width 180 height 33
click at [359, 328] on button "matches" at bounding box center [324, 338] width 180 height 33
click at [350, 336] on button "matches" at bounding box center [324, 338] width 180 height 33
click at [251, 227] on div "Audience Segmentation" at bounding box center [727, 224] width 986 height 20
drag, startPoint x: 235, startPoint y: 220, endPoint x: 518, endPoint y: 237, distance: 284.2
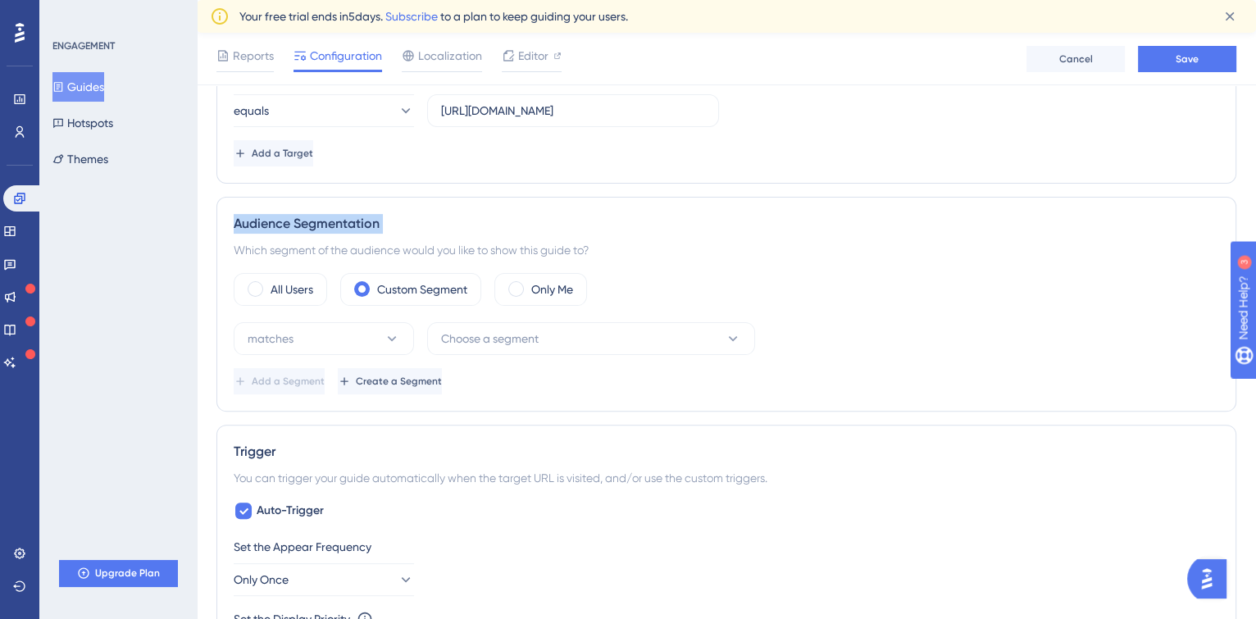
click at [520, 236] on div "Audience Segmentation Which segment of the audience would you like to show this…" at bounding box center [726, 304] width 1020 height 215
click at [520, 344] on span "Choose a segment" at bounding box center [490, 339] width 98 height 20
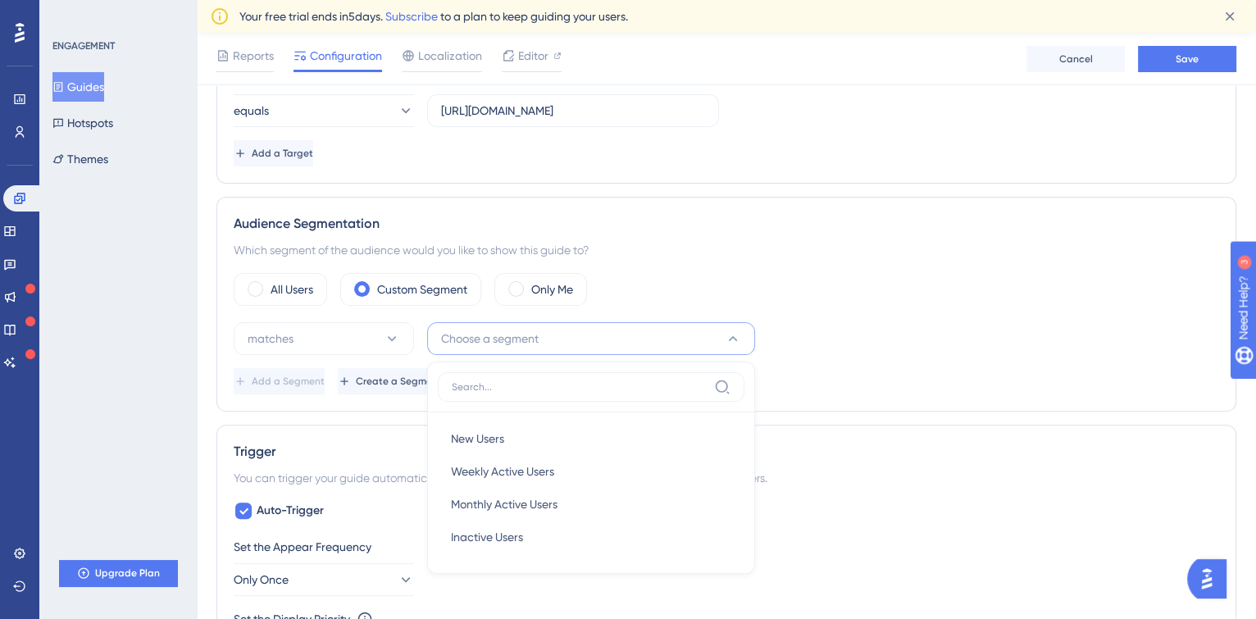
scroll to position [629, 0]
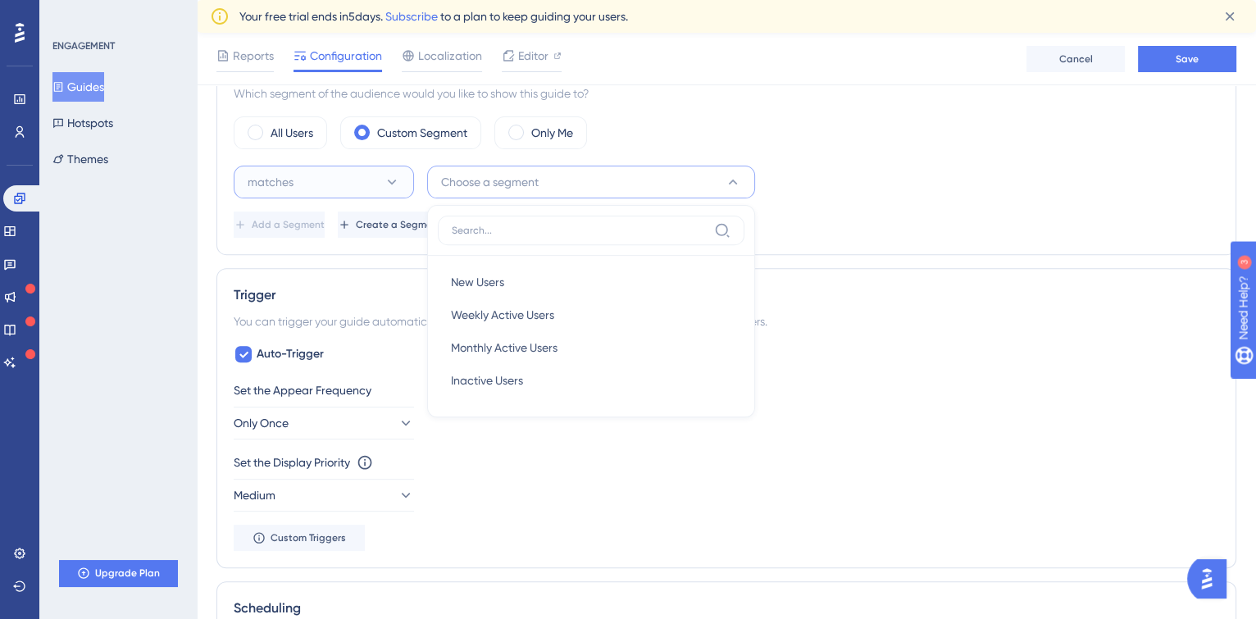
click at [282, 178] on span "matches" at bounding box center [271, 182] width 46 height 20
click at [927, 143] on div "All Users Custom Segment Only Me" at bounding box center [727, 132] width 986 height 33
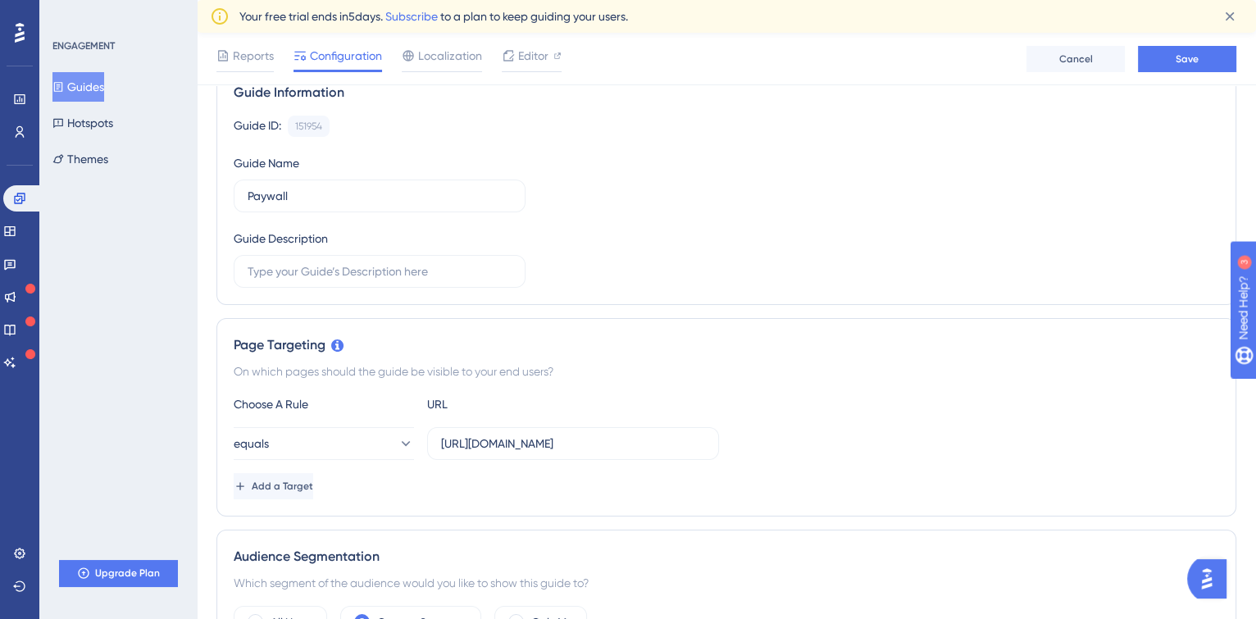
scroll to position [0, 0]
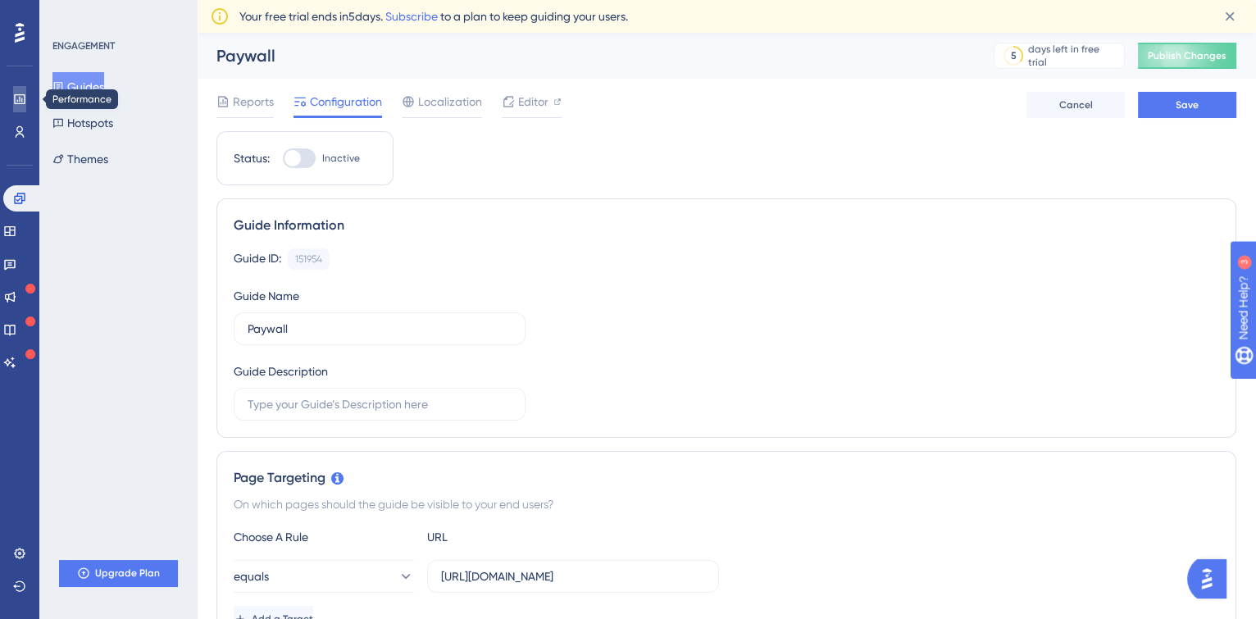
click at [18, 96] on icon at bounding box center [19, 99] width 13 height 13
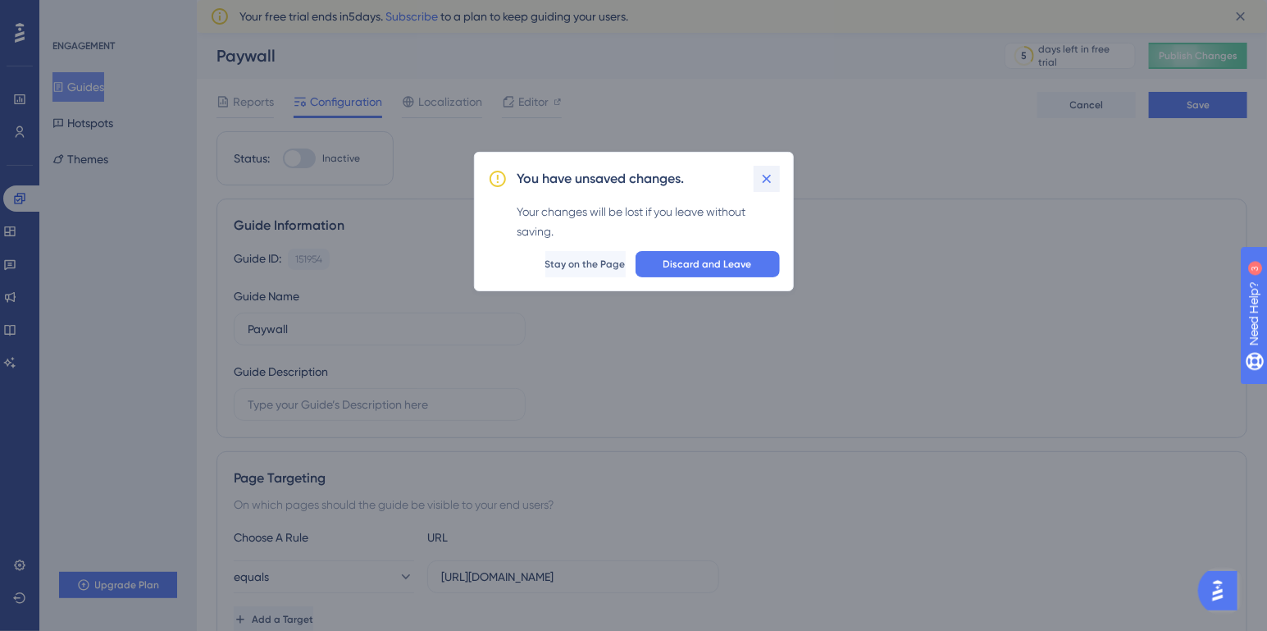
click at [762, 182] on icon at bounding box center [766, 179] width 16 height 16
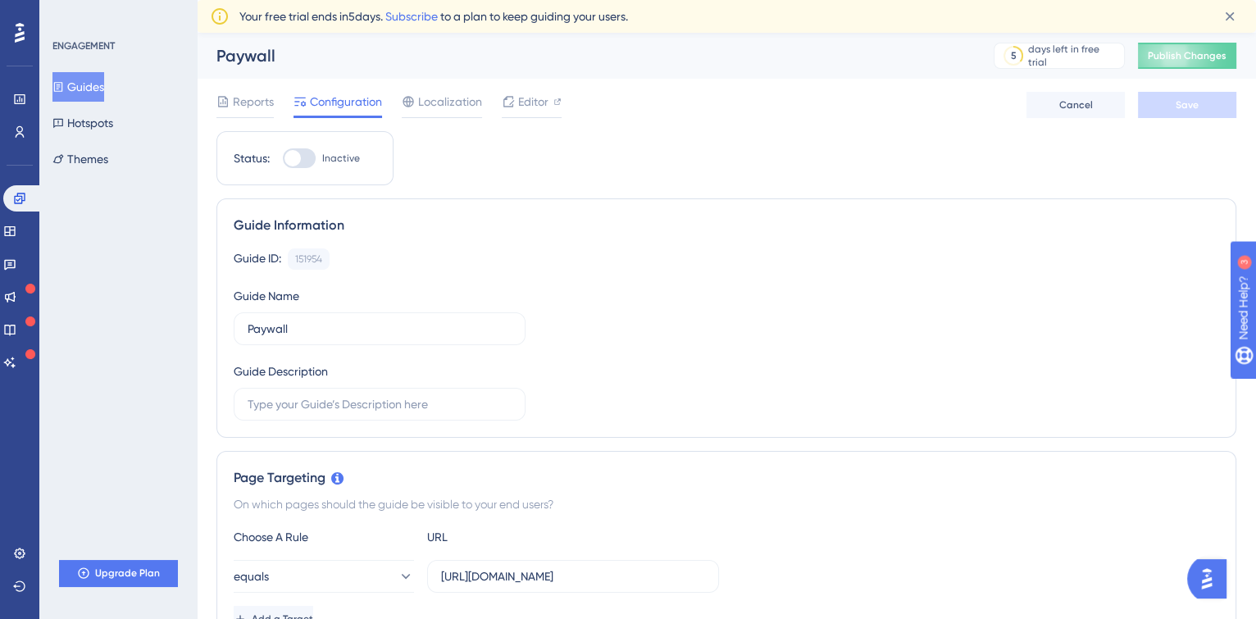
click at [86, 84] on button "Guides" at bounding box center [78, 87] width 52 height 30
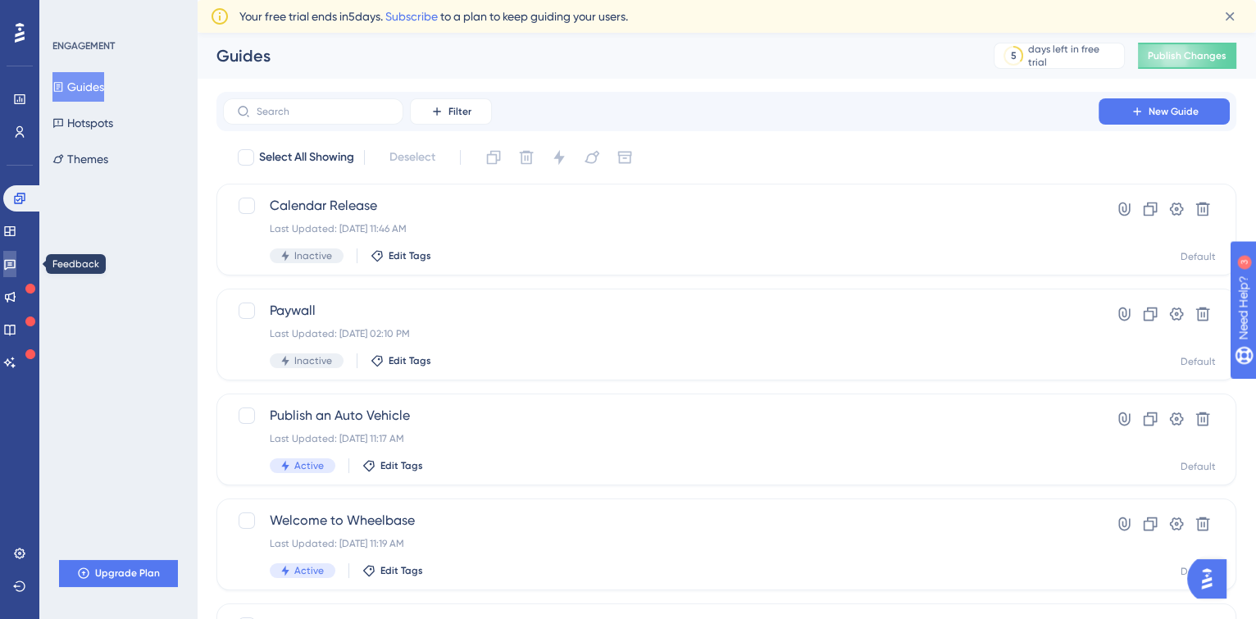
click at [16, 266] on icon at bounding box center [9, 263] width 13 height 13
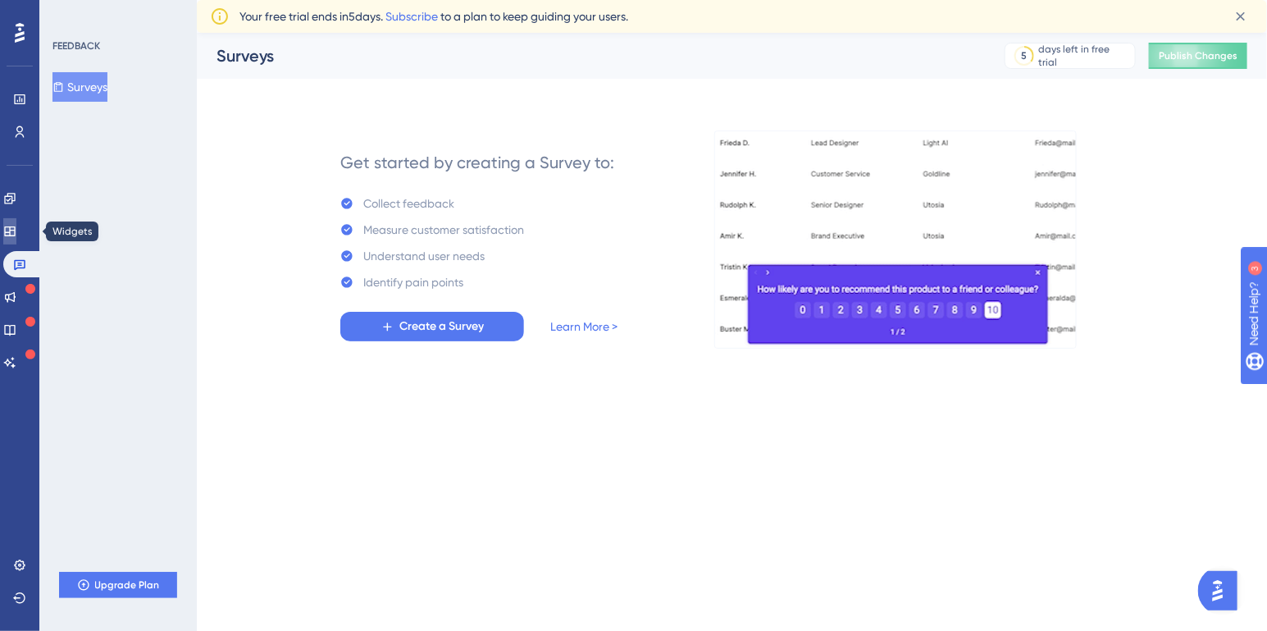
click at [15, 235] on icon at bounding box center [9, 231] width 11 height 10
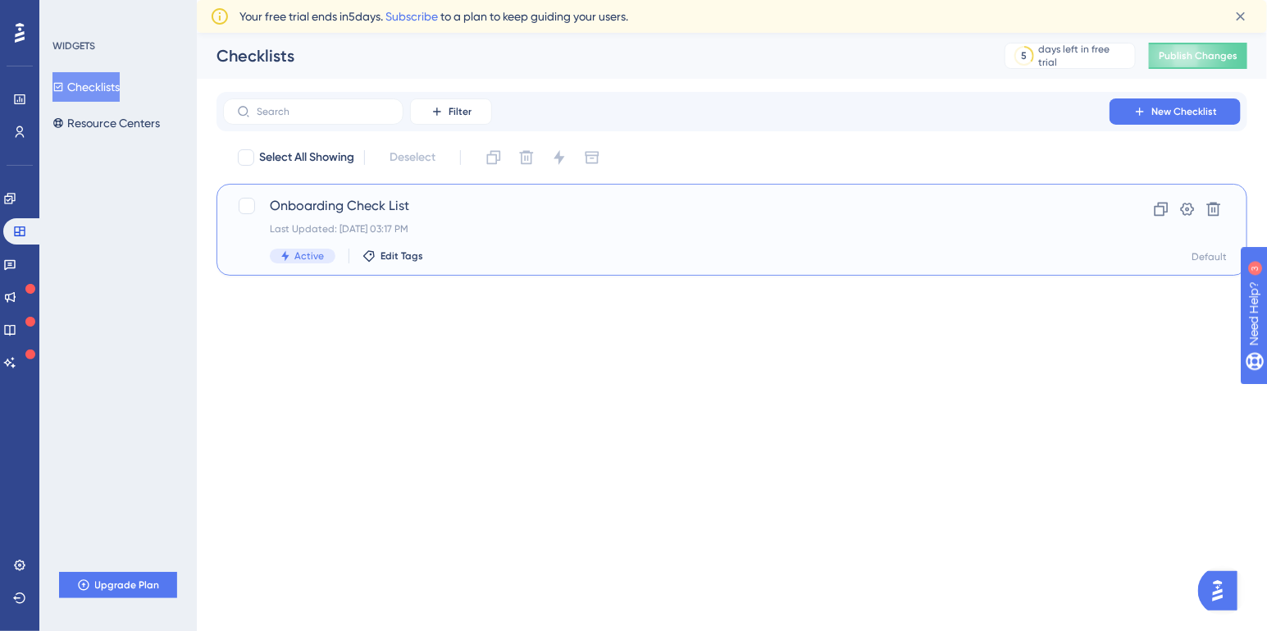
click at [579, 231] on div "Last Updated: [DATE] 03:17 PM" at bounding box center [666, 228] width 793 height 13
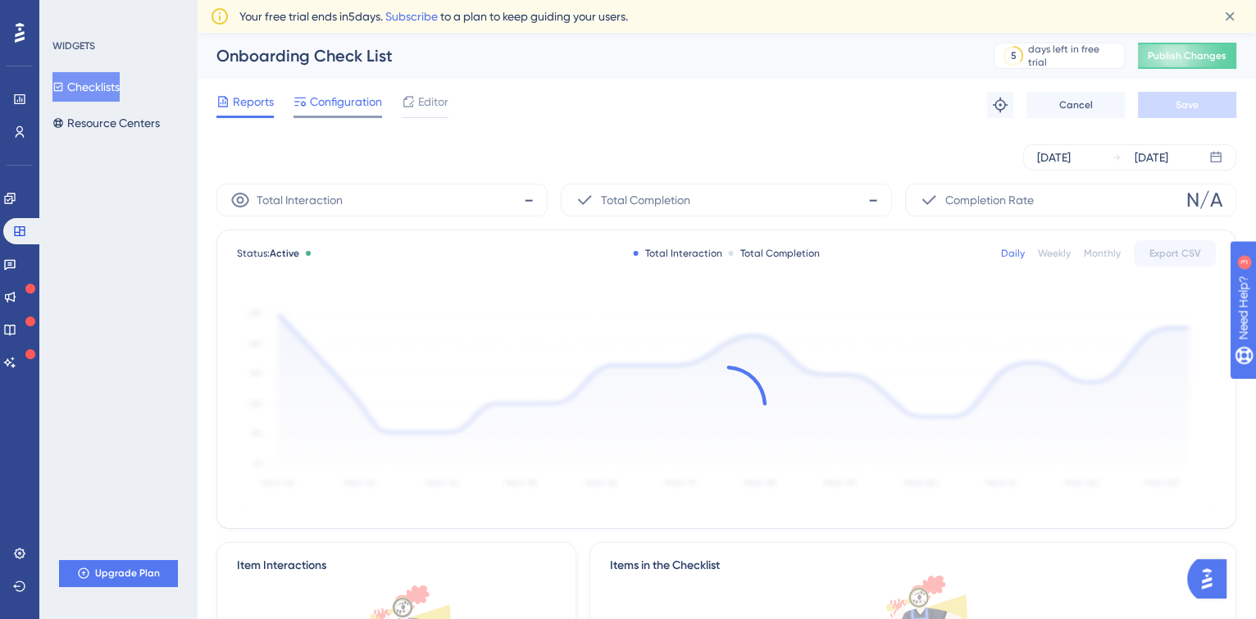
click at [357, 108] on span "Configuration" at bounding box center [346, 102] width 72 height 20
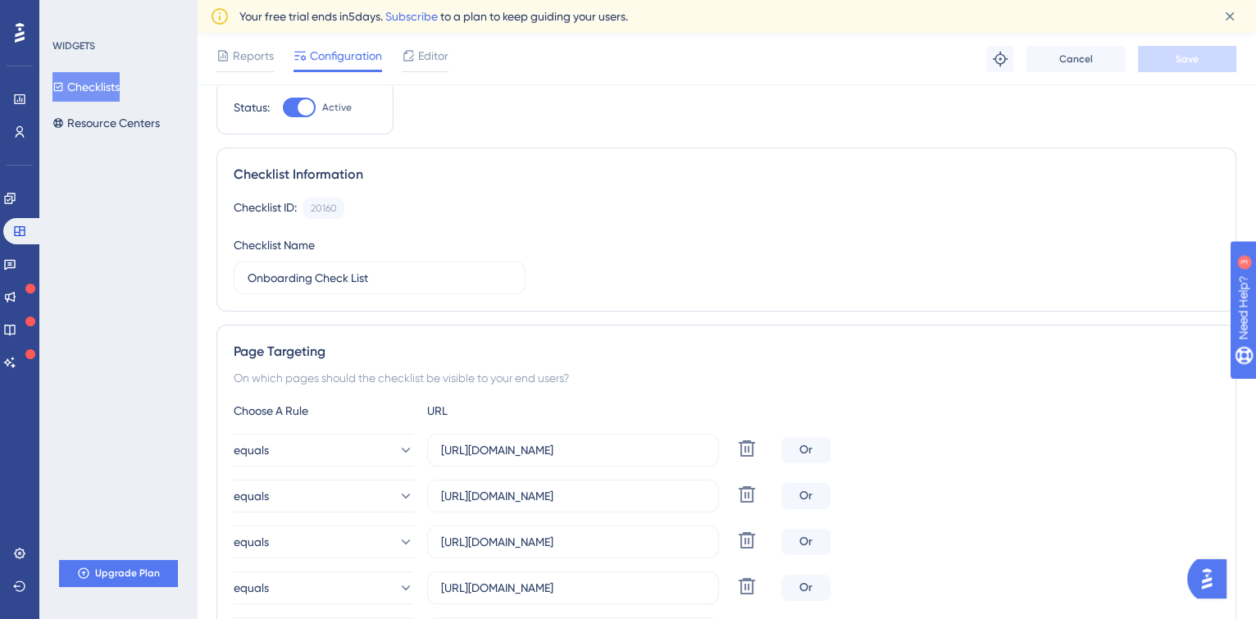
scroll to position [62, 0]
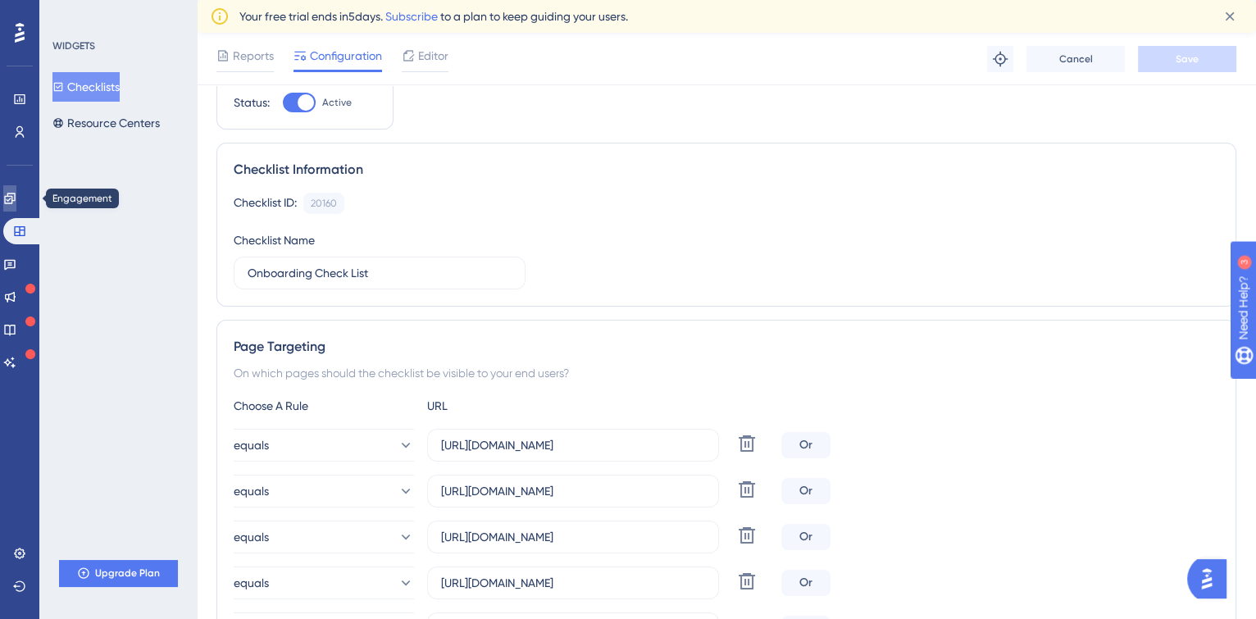
click at [15, 196] on icon at bounding box center [9, 198] width 11 height 11
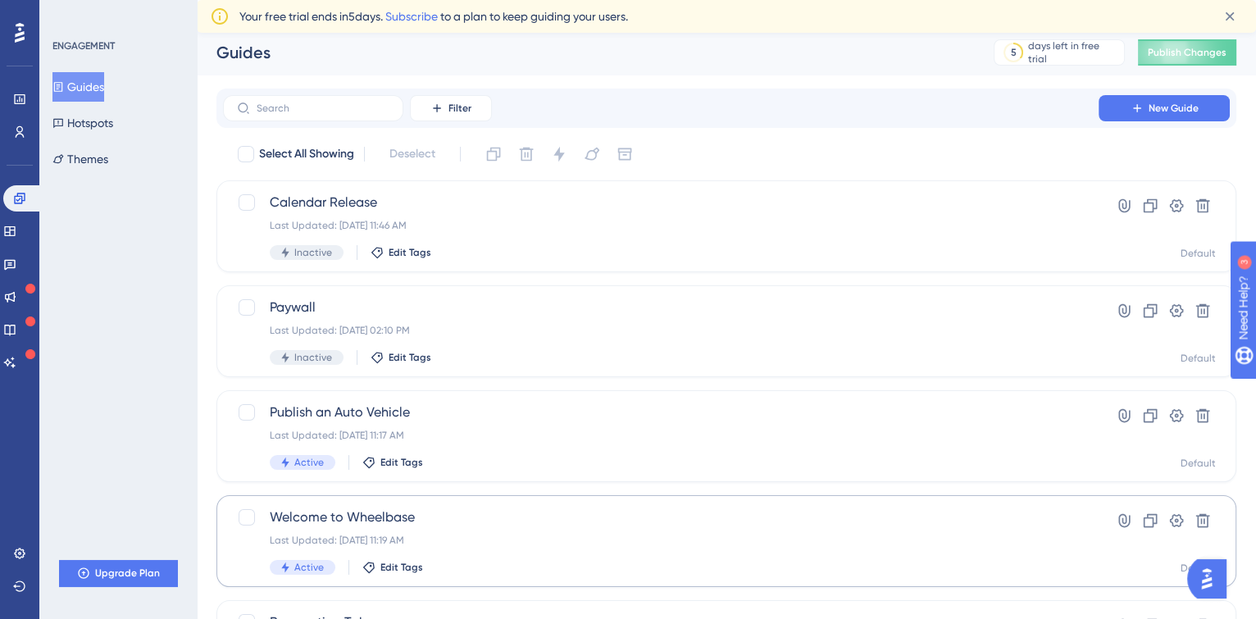
scroll to position [16, 0]
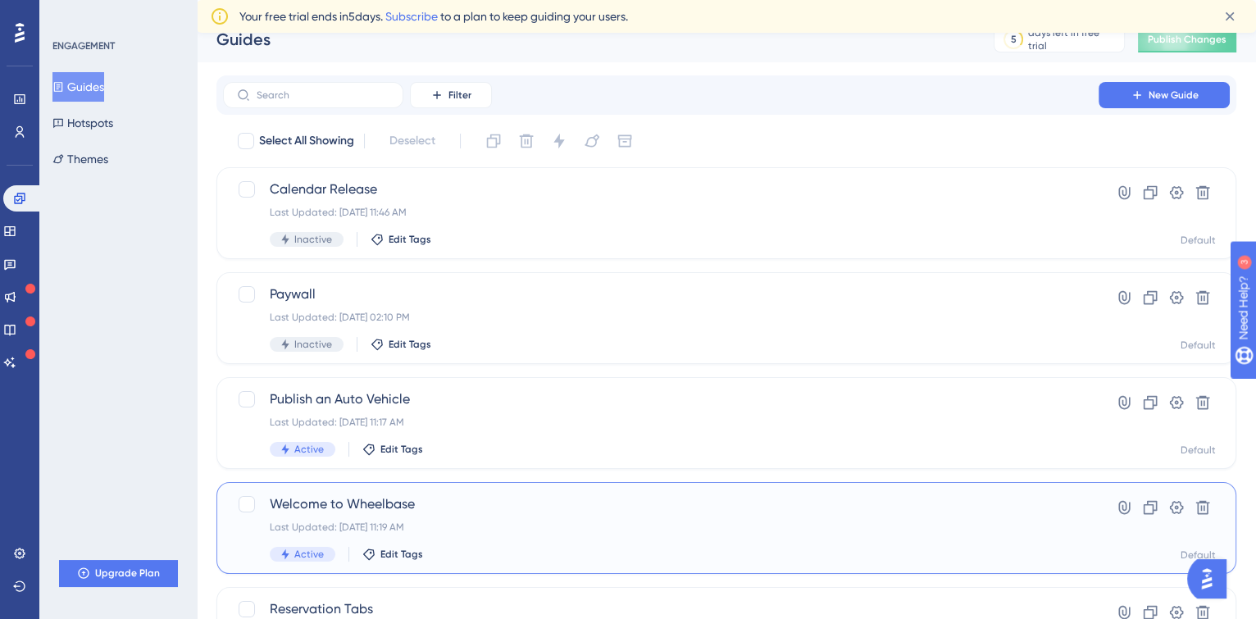
click at [494, 521] on div "Last Updated: [DATE] 11:19 AM" at bounding box center [661, 527] width 782 height 13
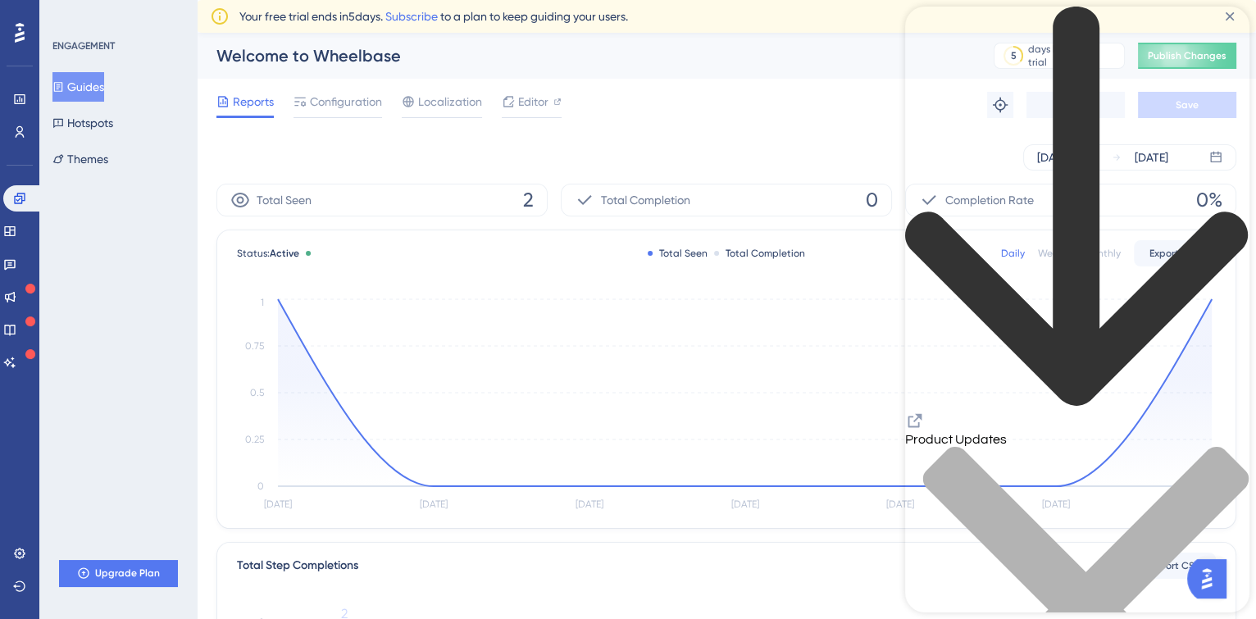
scroll to position [1239, 0]
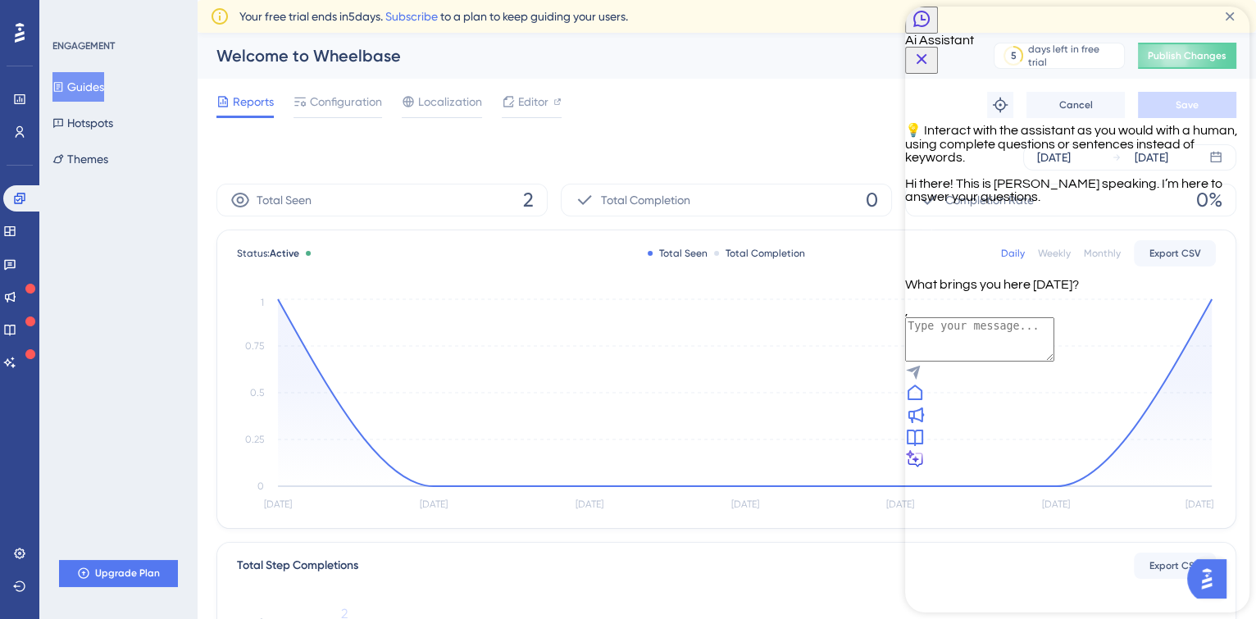
click at [925, 403] on icon at bounding box center [915, 393] width 20 height 20
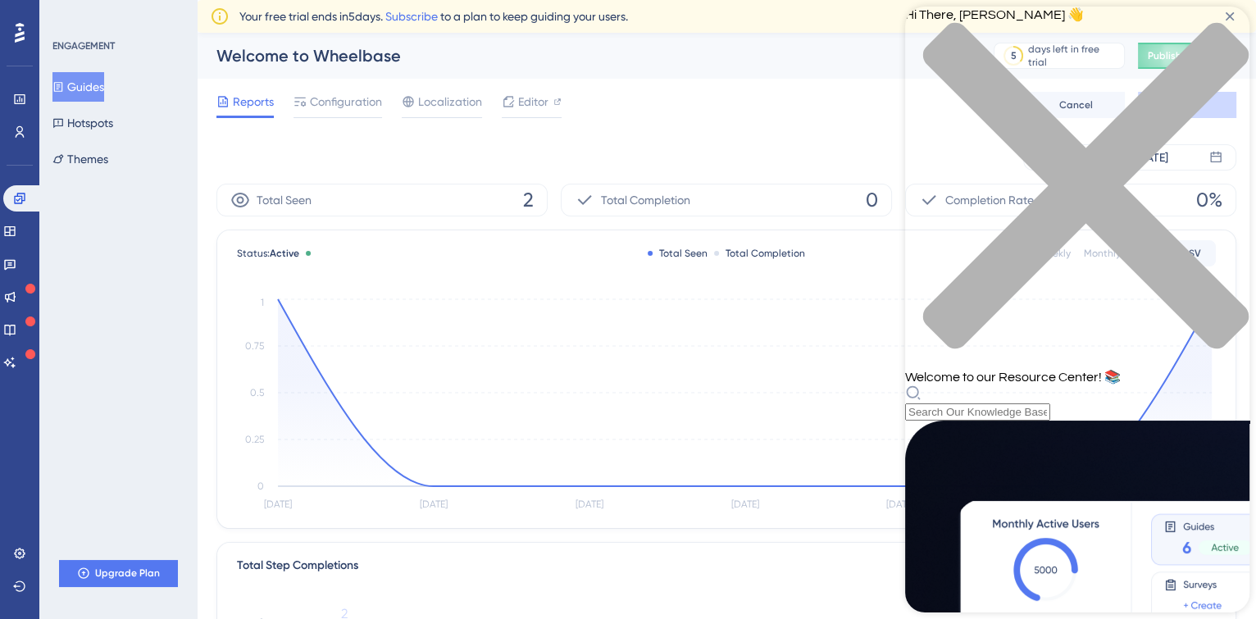
scroll to position [313, 0]
click at [1228, 38] on div "close resource center" at bounding box center [1077, 195] width 344 height 347
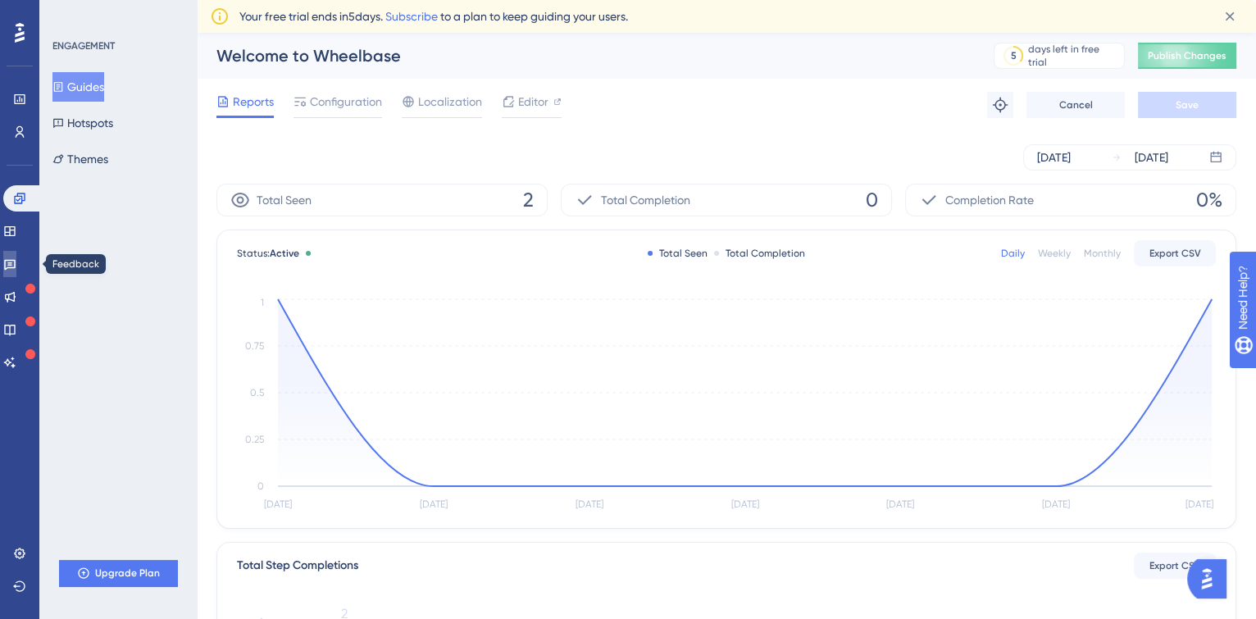
click at [16, 262] on icon at bounding box center [9, 263] width 13 height 13
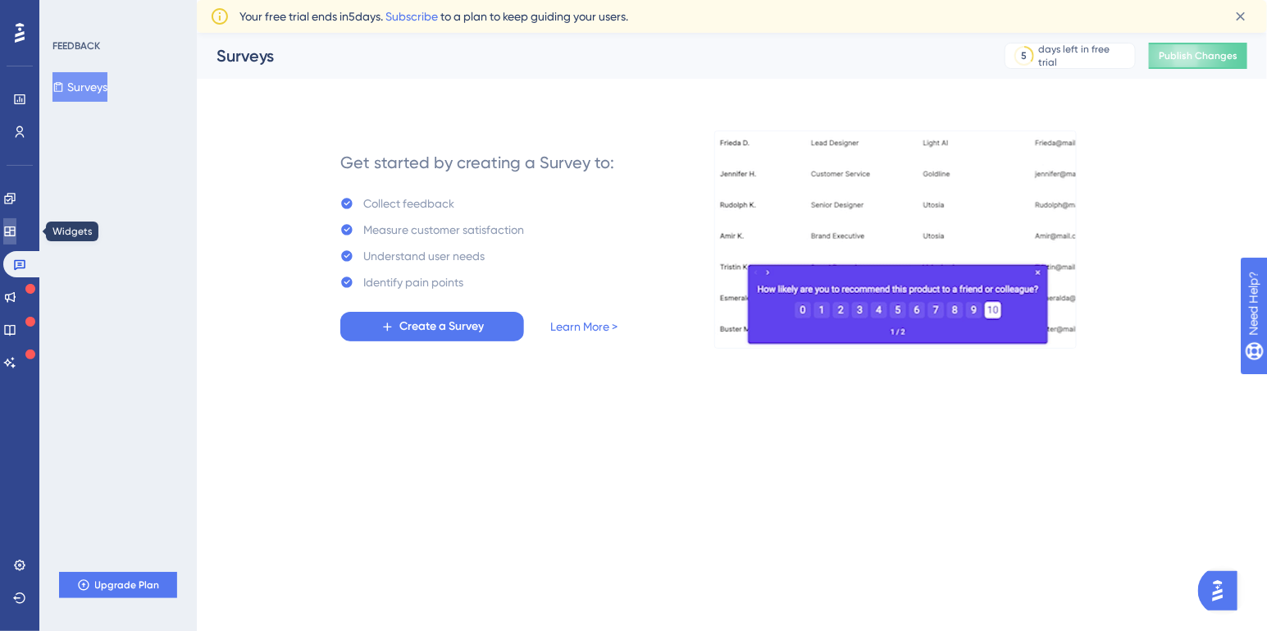
click at [16, 238] on link at bounding box center [9, 231] width 13 height 26
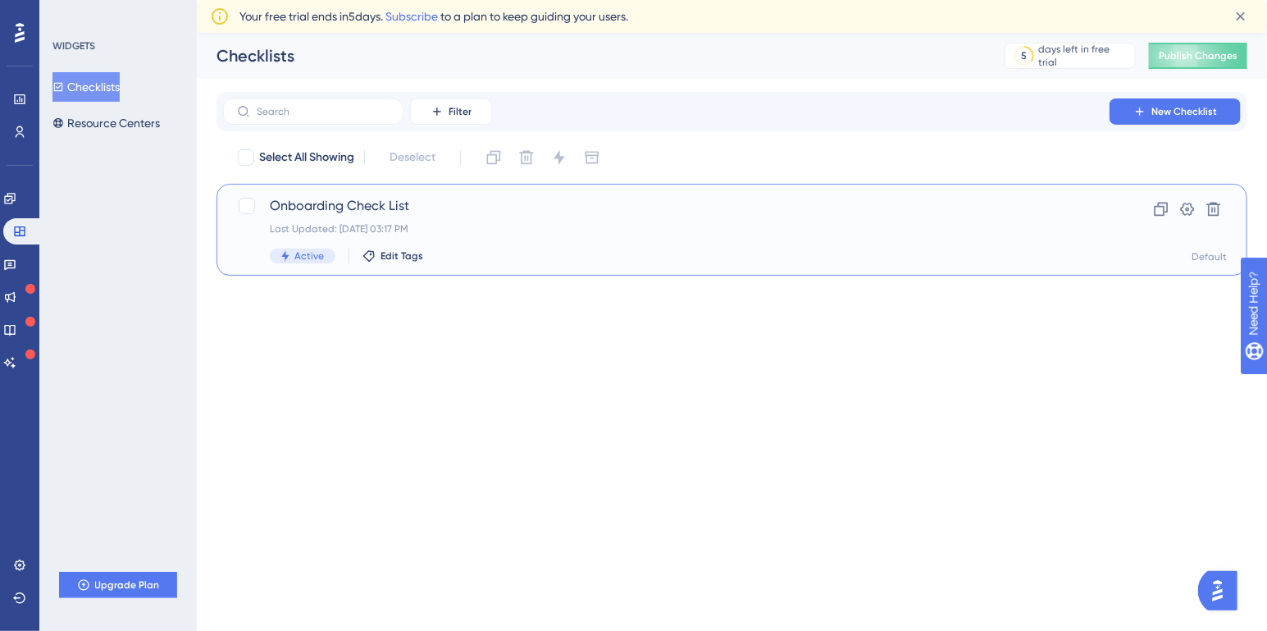
click at [490, 243] on div "Onboarding Check List Last Updated: [DATE] 03:17 PM Active Edit Tags" at bounding box center [666, 229] width 793 height 67
